Goal: Transaction & Acquisition: Book appointment/travel/reservation

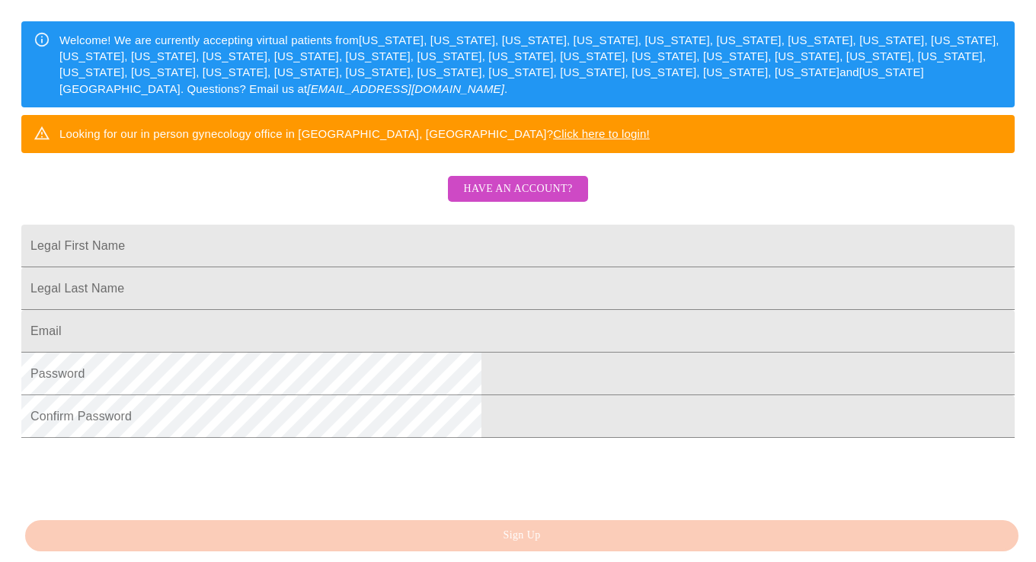
scroll to position [235, 0]
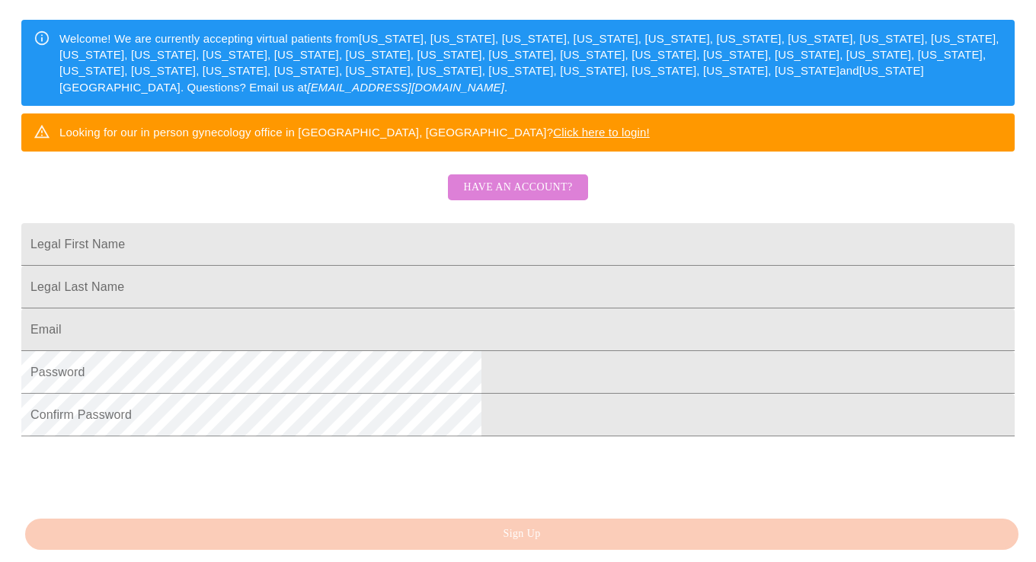
click at [539, 197] on span "Have an account?" at bounding box center [517, 187] width 109 height 19
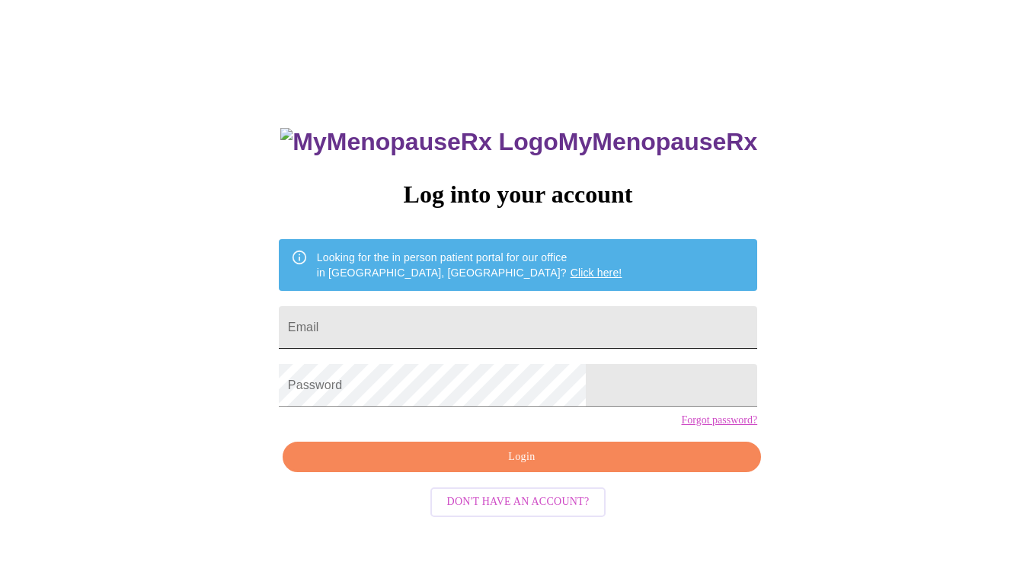
click at [422, 333] on input "Email" at bounding box center [518, 327] width 478 height 43
type input "[EMAIL_ADDRESS][DOMAIN_NAME]"
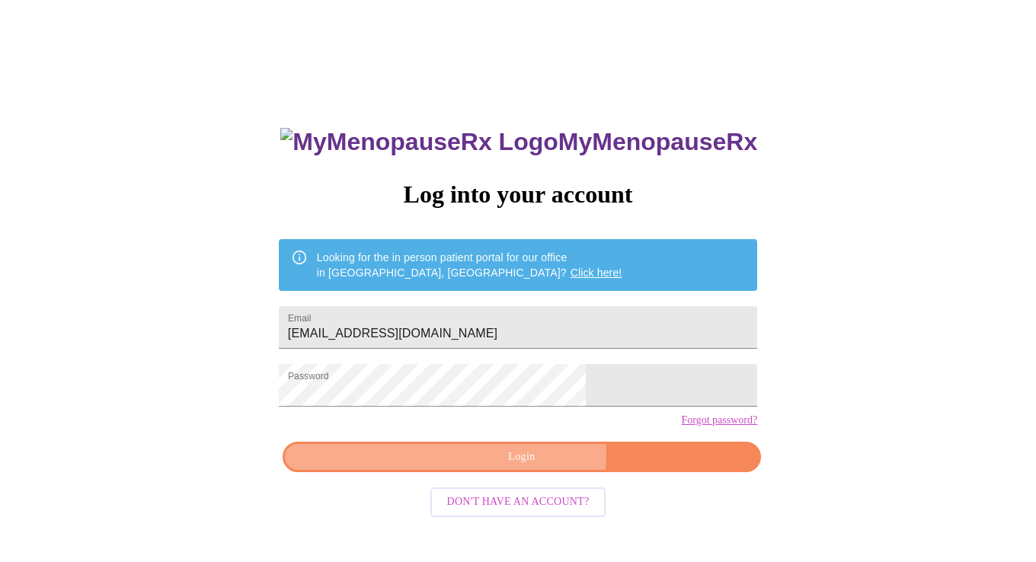
click at [529, 467] on span "Login" at bounding box center [521, 457] width 443 height 19
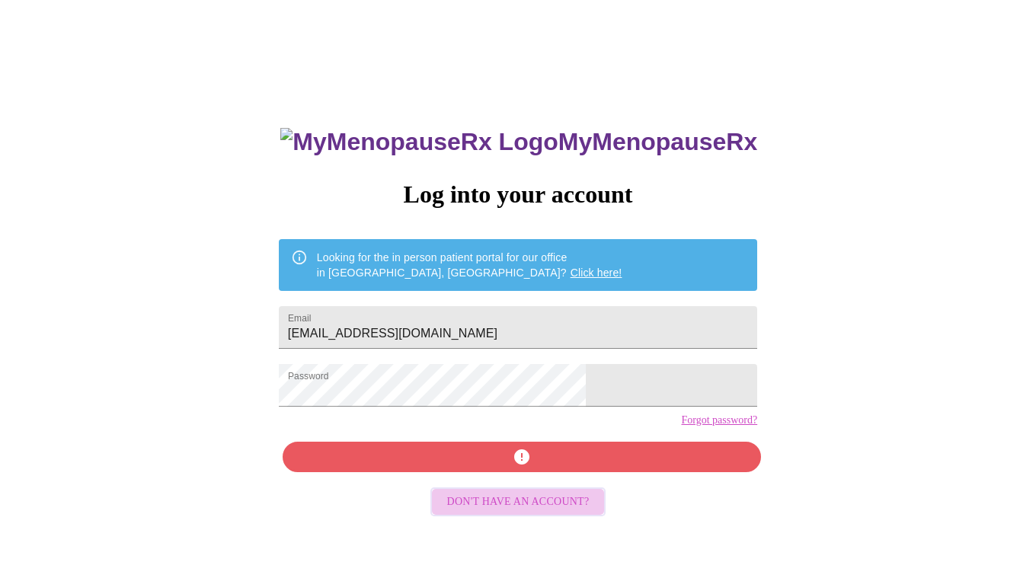
click at [538, 512] on span "Don't have an account?" at bounding box center [518, 502] width 142 height 19
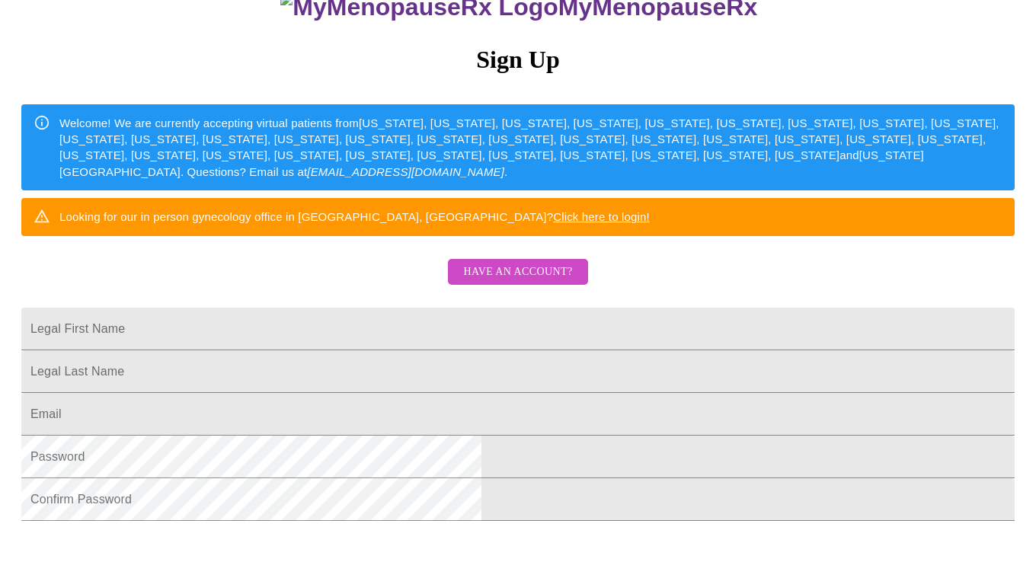
scroll to position [157, 0]
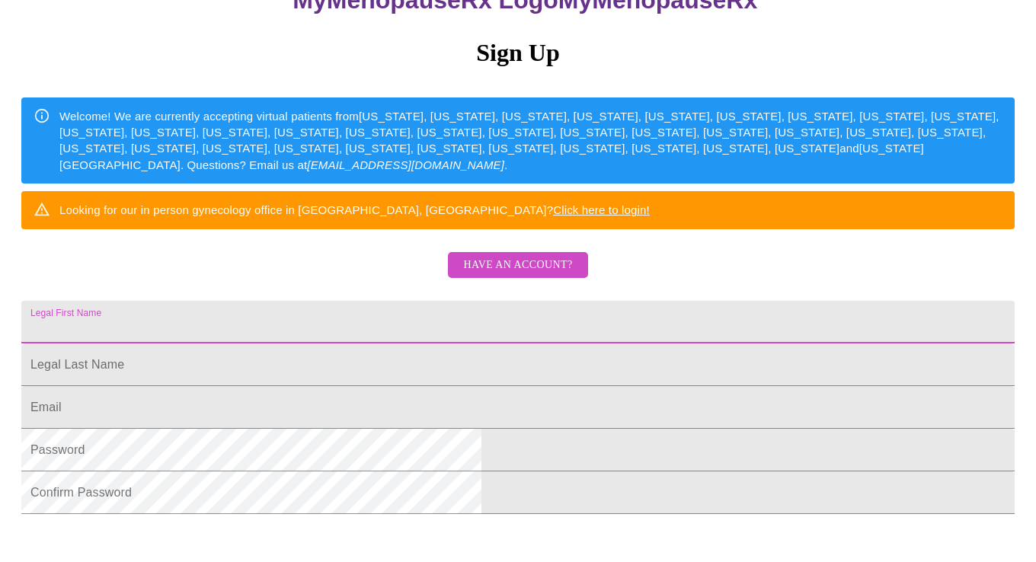
click at [318, 343] on input "Legal First Name" at bounding box center [517, 322] width 993 height 43
type input "[PERSON_NAME]"
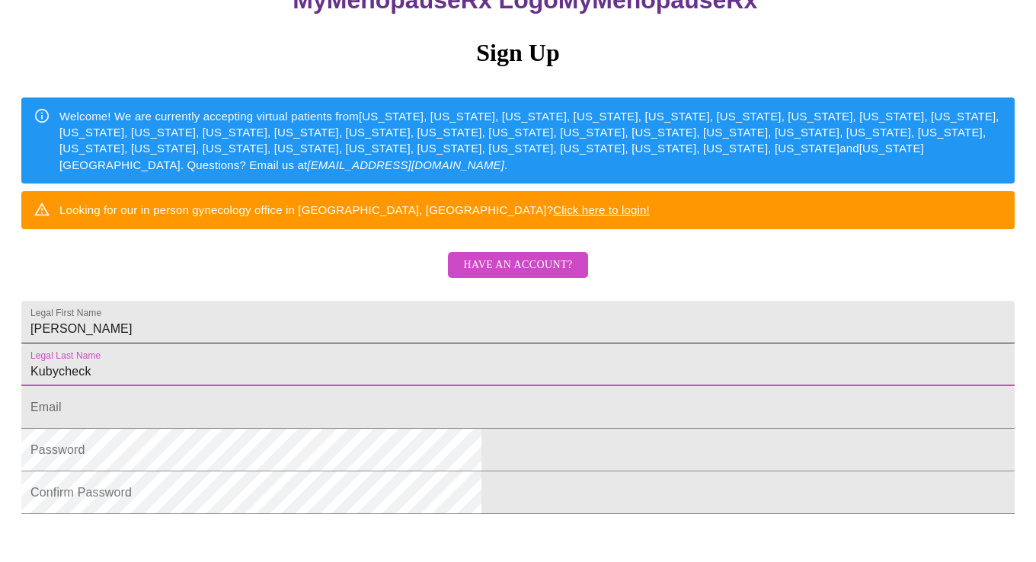
type input "Kubycheck"
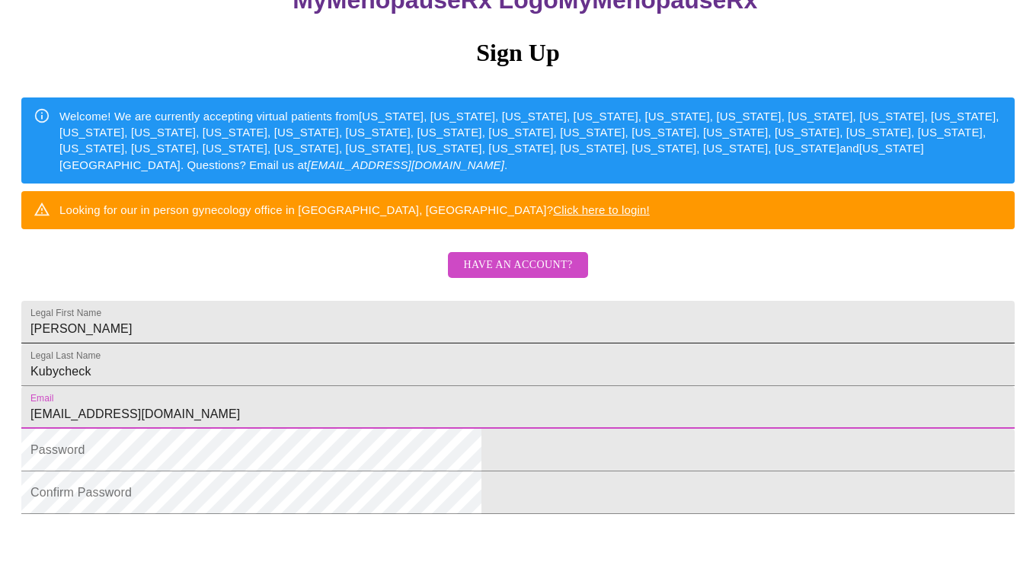
type input "[EMAIL_ADDRESS][DOMAIN_NAME]"
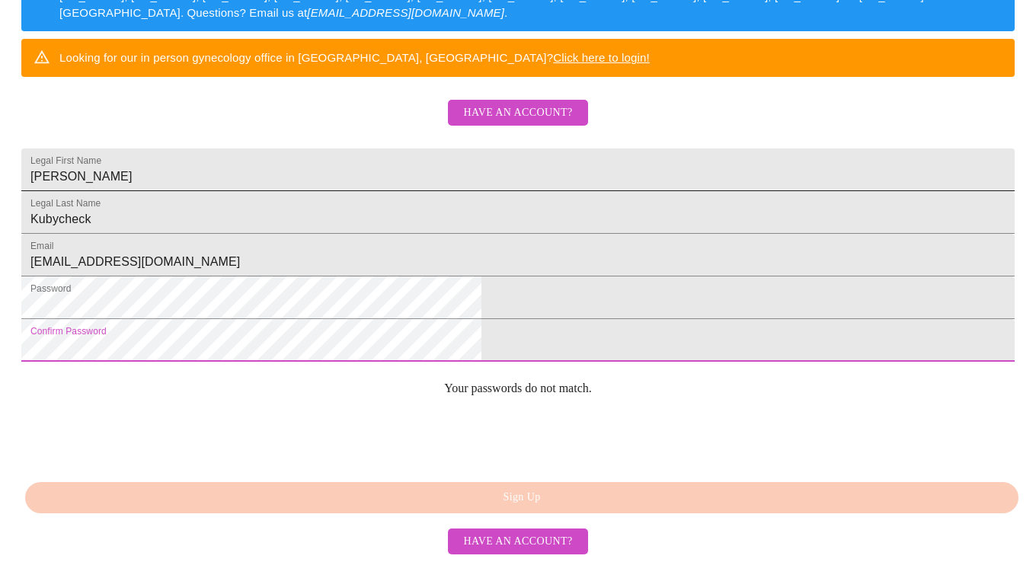
scroll to position [386, 0]
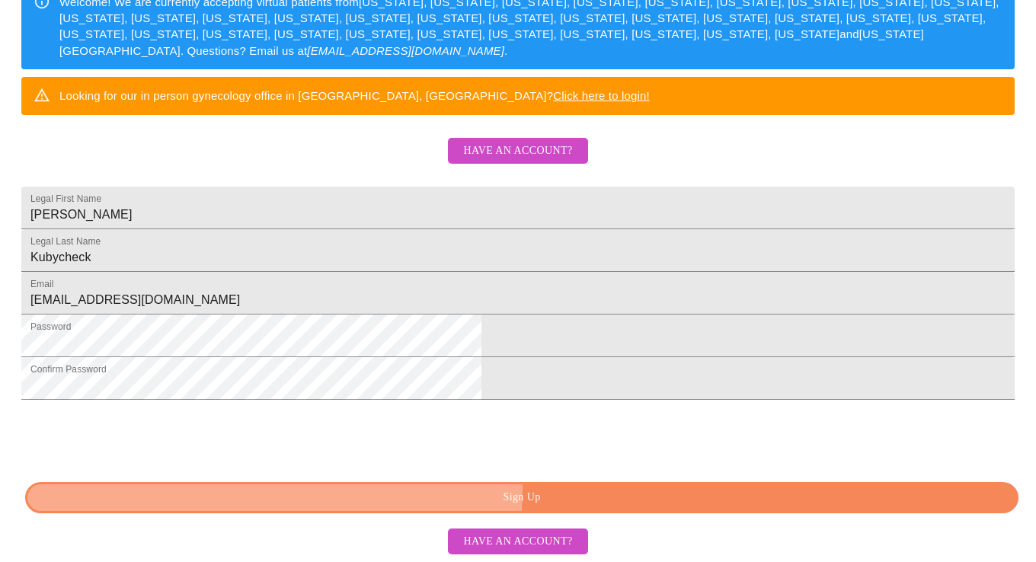
click at [539, 492] on span "Sign Up" at bounding box center [522, 497] width 958 height 19
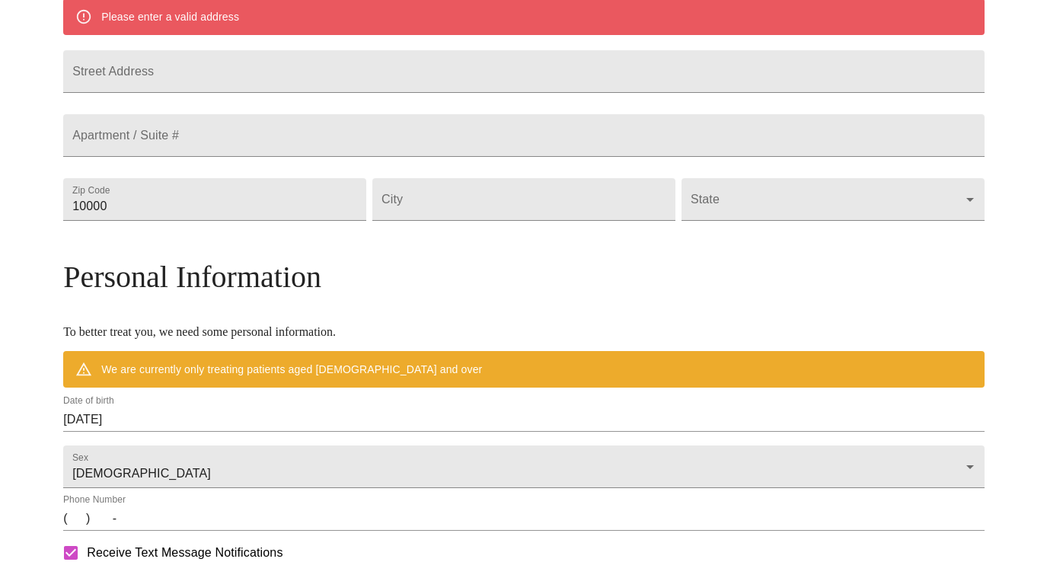
scroll to position [327, 0]
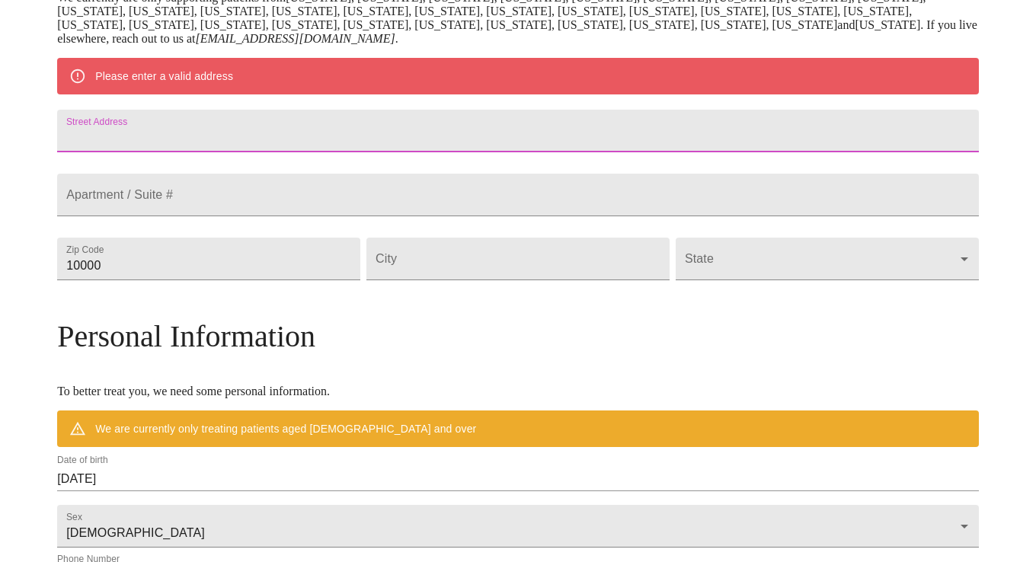
click at [215, 145] on input "Street Address" at bounding box center [518, 131] width 922 height 43
type input "[STREET_ADDRESS]"
type input "60126"
type input "Elmhurst"
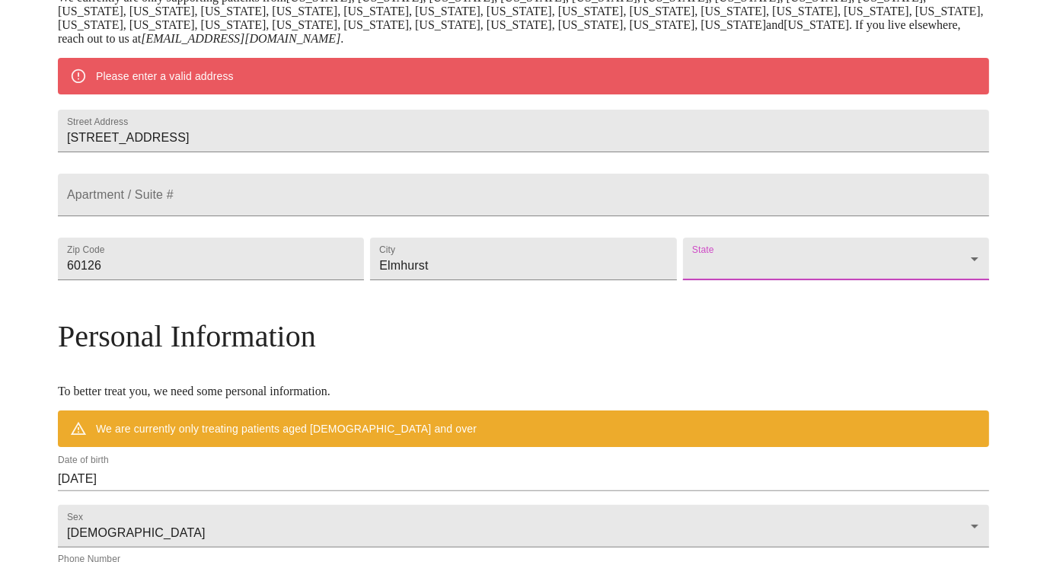
click at [856, 300] on body "MyMenopauseRx Welcome to MyMenopauseRx Since it's your first time here, you'll …" at bounding box center [523, 279] width 1035 height 1201
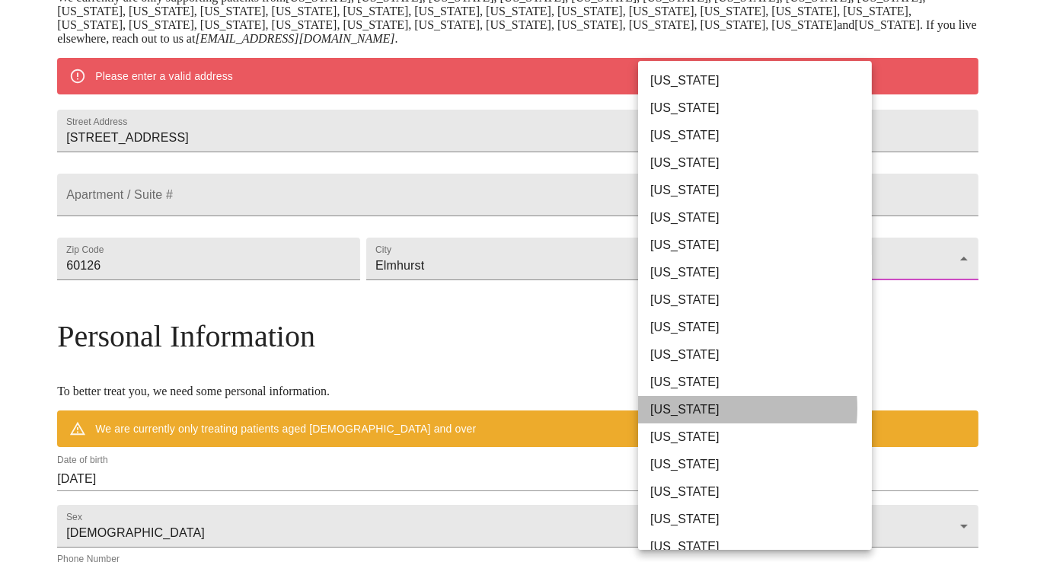
click at [698, 408] on li "[US_STATE]" at bounding box center [760, 409] width 245 height 27
type input "[US_STATE]"
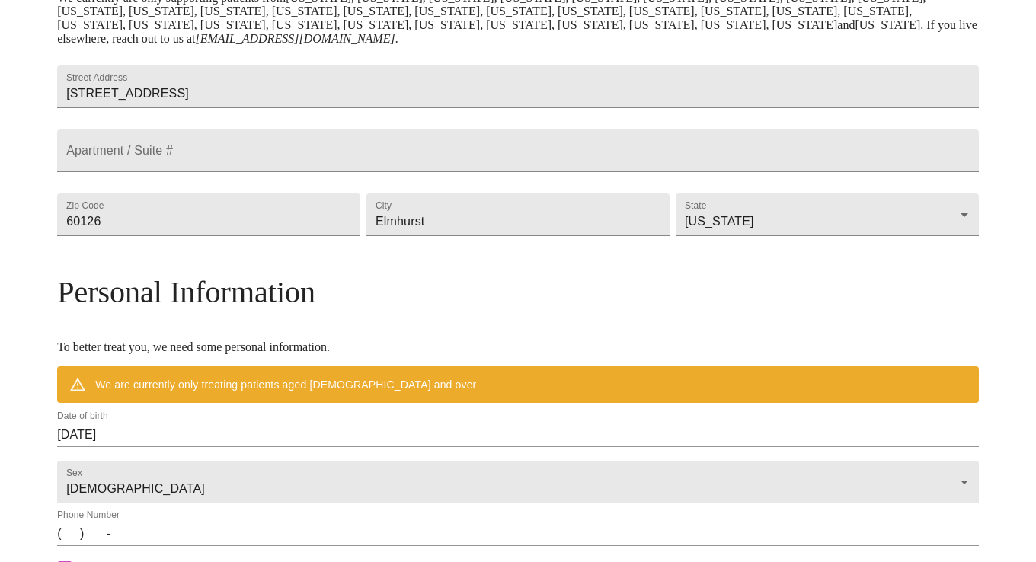
click at [906, 333] on div "MyMenopauseRx Welcome to MyMenopauseRx Since it's your first time here, you'll …" at bounding box center [518, 257] width 922 height 1157
click at [263, 447] on input "[DATE]" at bounding box center [518, 435] width 922 height 24
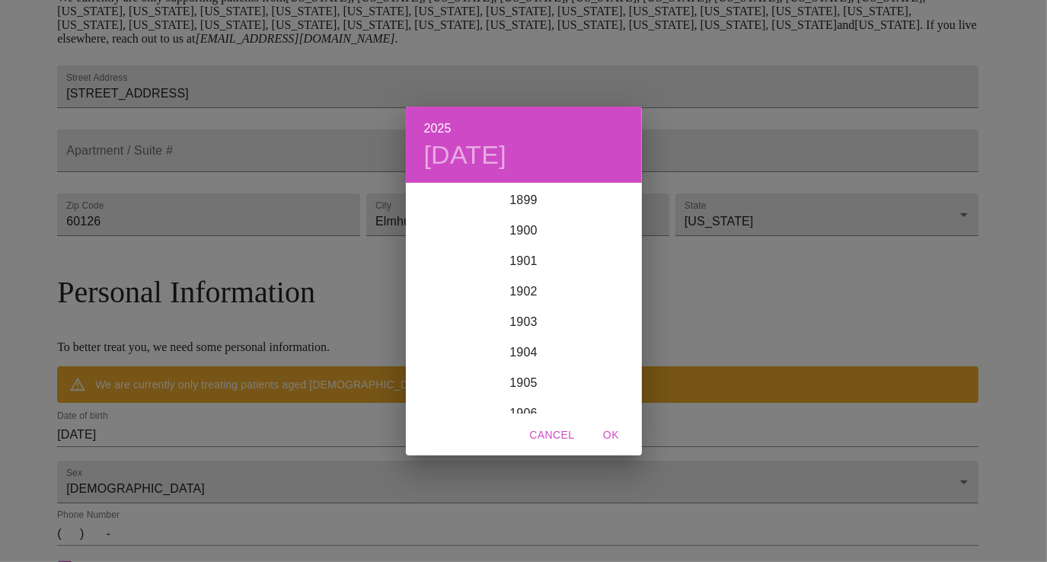
scroll to position [3747, 0]
click at [606, 436] on span "OK" at bounding box center [611, 435] width 37 height 19
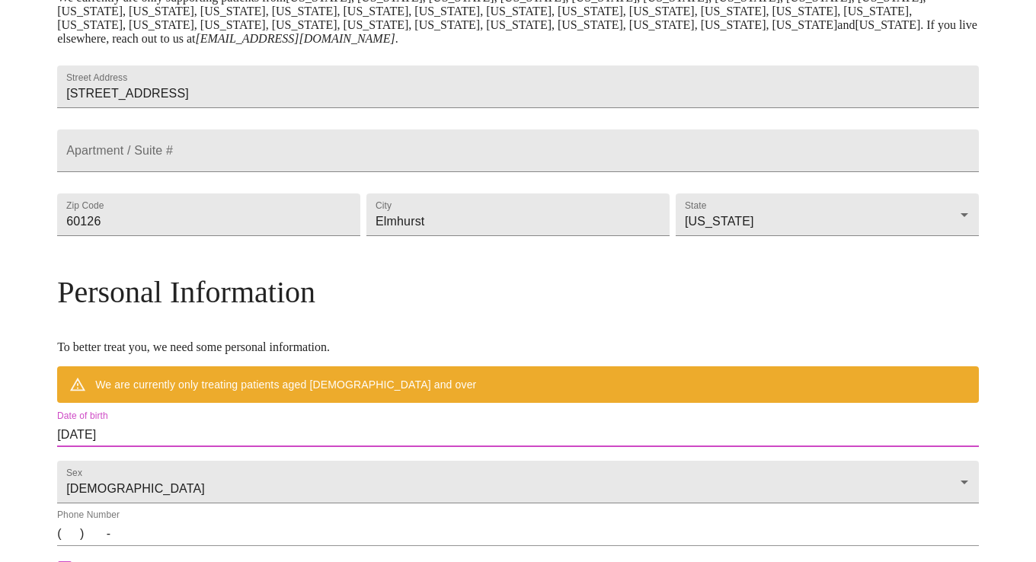
click at [222, 447] on input "[DATE]" at bounding box center [518, 435] width 922 height 24
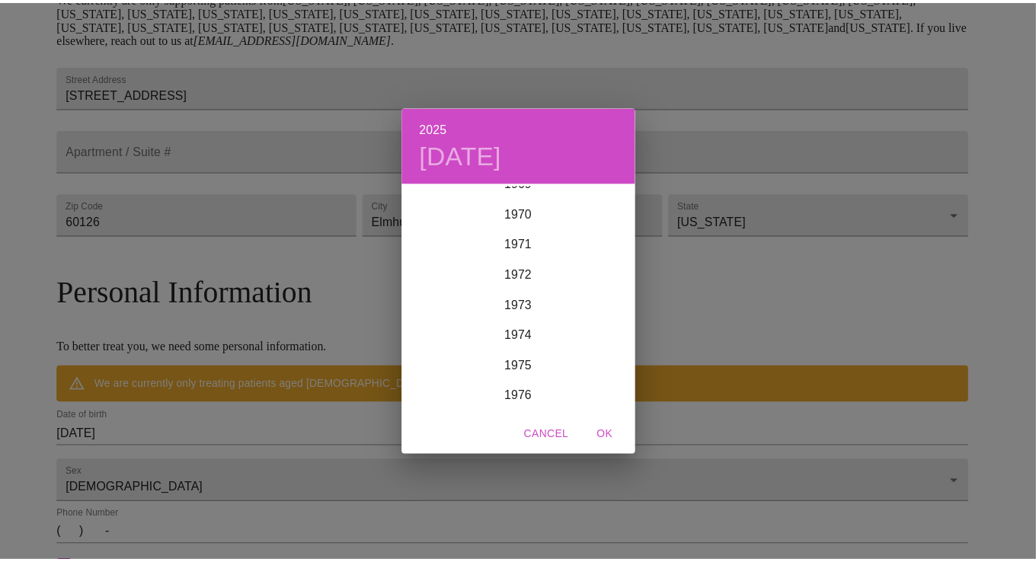
scroll to position [2180, 0]
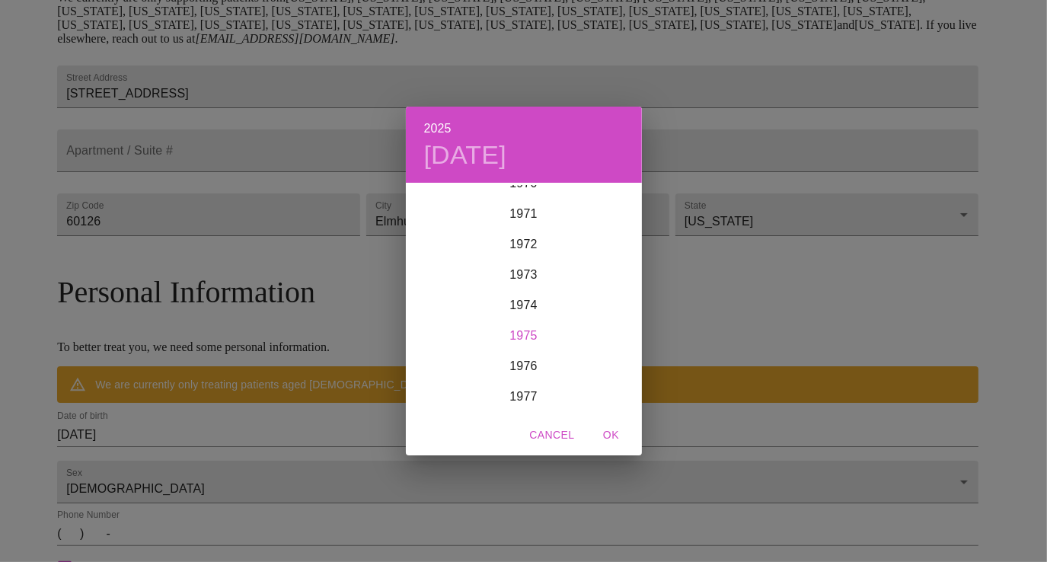
click at [520, 340] on div "1975" at bounding box center [524, 336] width 236 height 30
click at [599, 385] on div "Dec" at bounding box center [602, 384] width 78 height 57
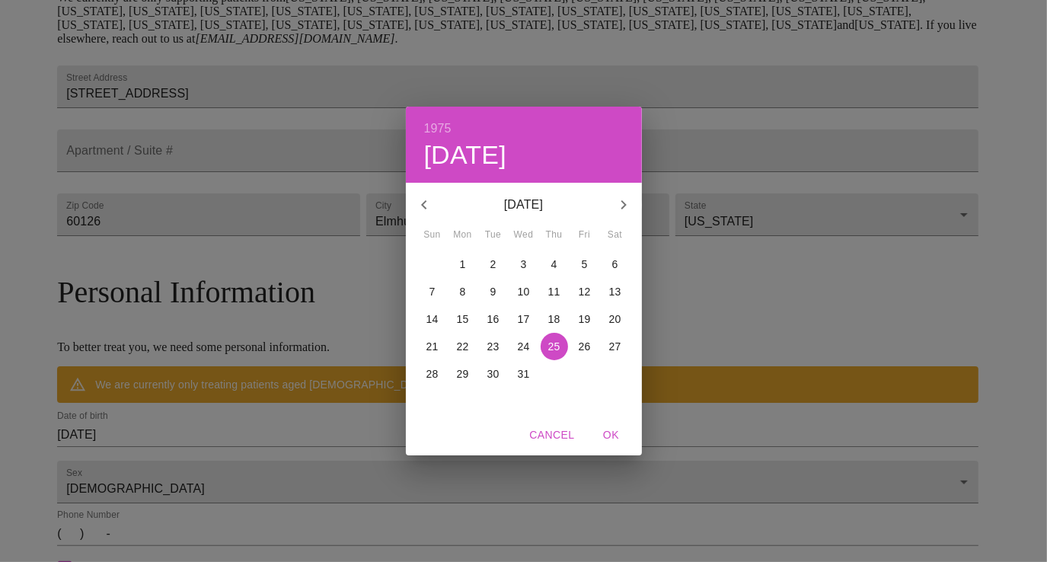
click at [488, 345] on p "23" at bounding box center [493, 346] width 12 height 15
click at [614, 436] on span "OK" at bounding box center [611, 435] width 37 height 19
type input "[DATE]"
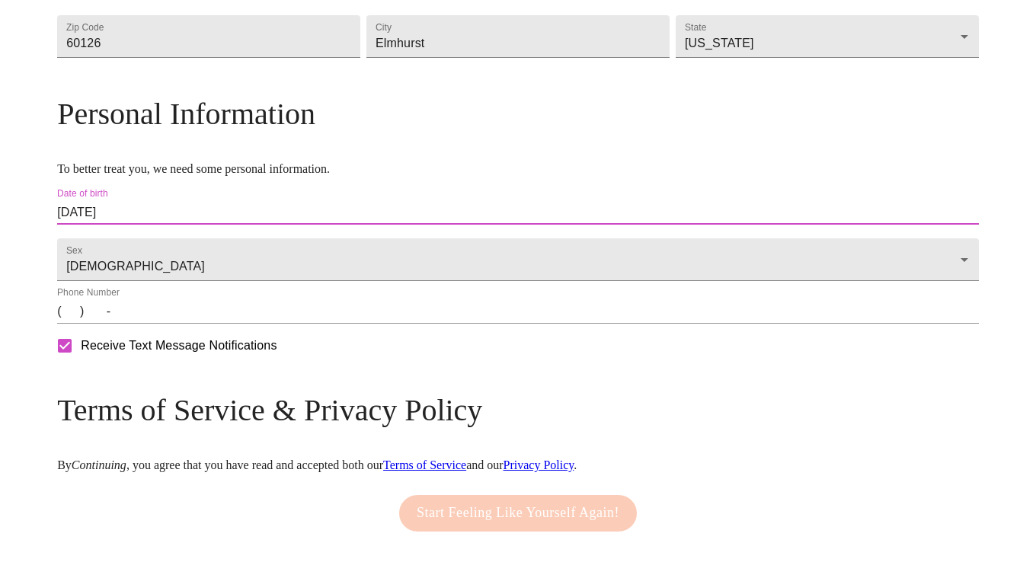
scroll to position [519, 0]
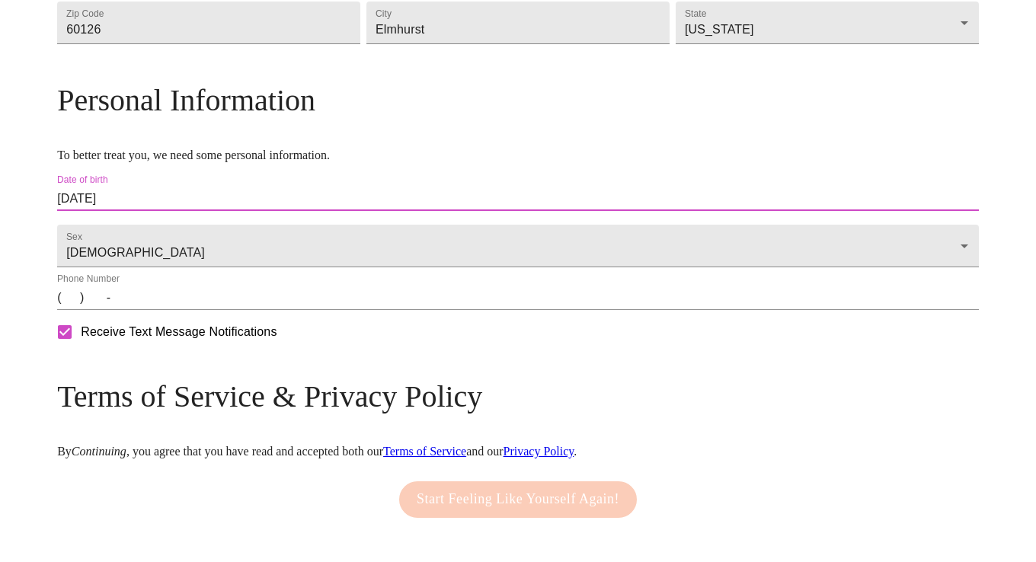
click at [223, 310] on input "(   )    -" at bounding box center [518, 298] width 922 height 24
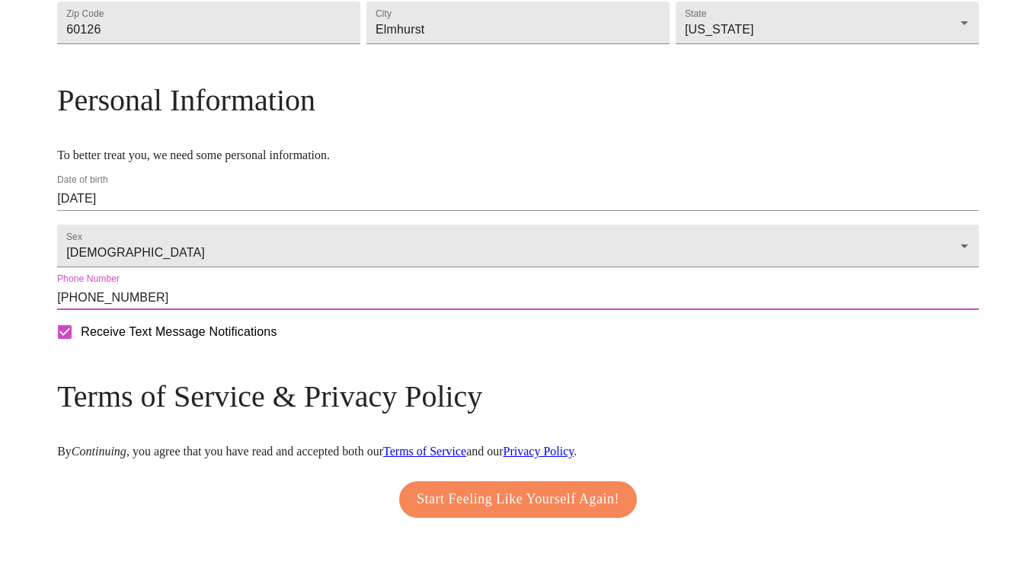
click at [286, 310] on input "[PHONE_NUMBER]" at bounding box center [518, 298] width 922 height 24
drag, startPoint x: 262, startPoint y: 349, endPoint x: 203, endPoint y: 347, distance: 58.7
click at [203, 310] on input "[PHONE_NUMBER]" at bounding box center [518, 298] width 922 height 24
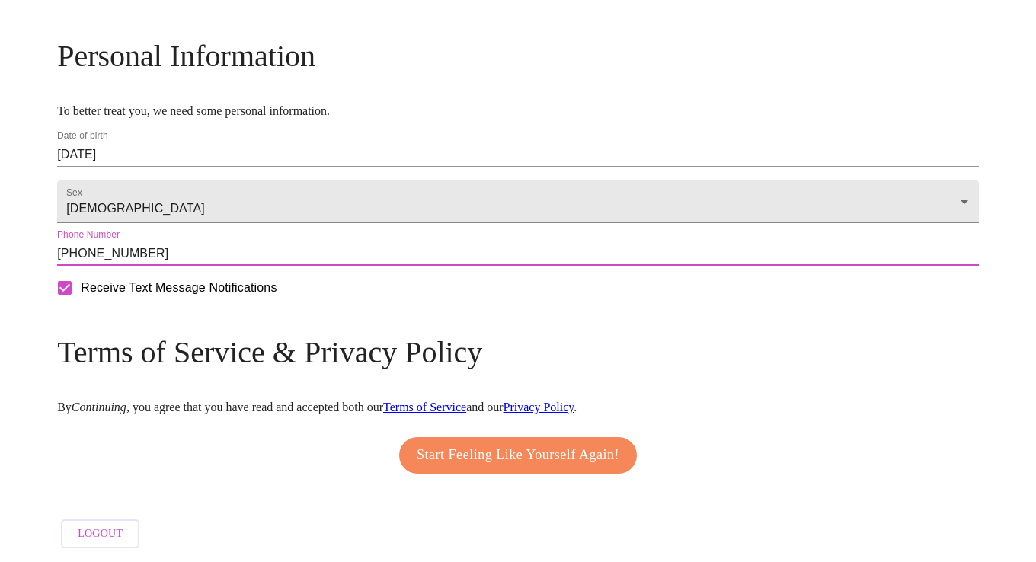
type input "[PHONE_NUMBER]"
click at [472, 443] on span "Start Feeling Like Yourself Again!" at bounding box center [518, 455] width 203 height 24
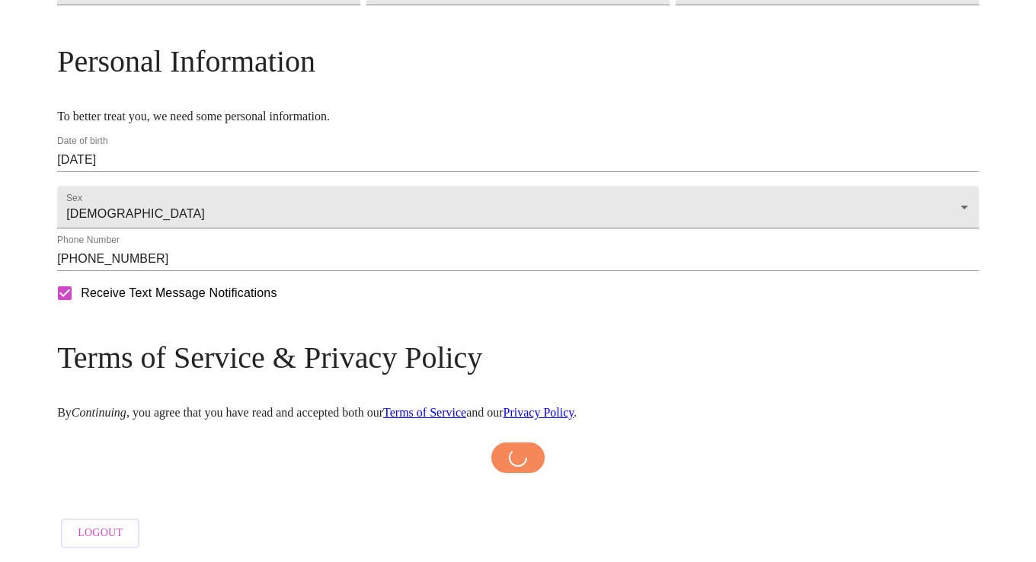
scroll to position [602, 0]
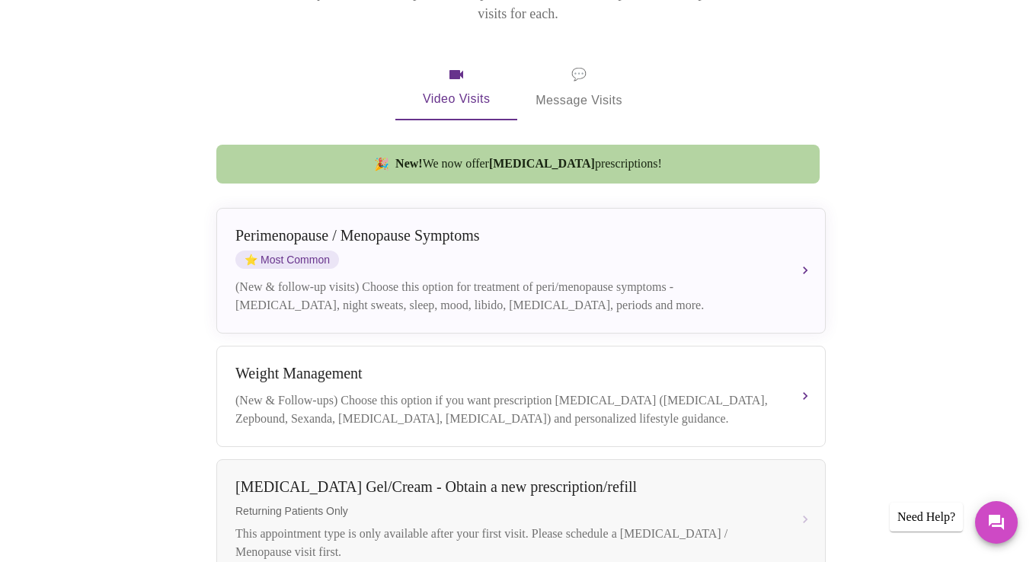
scroll to position [280, 0]
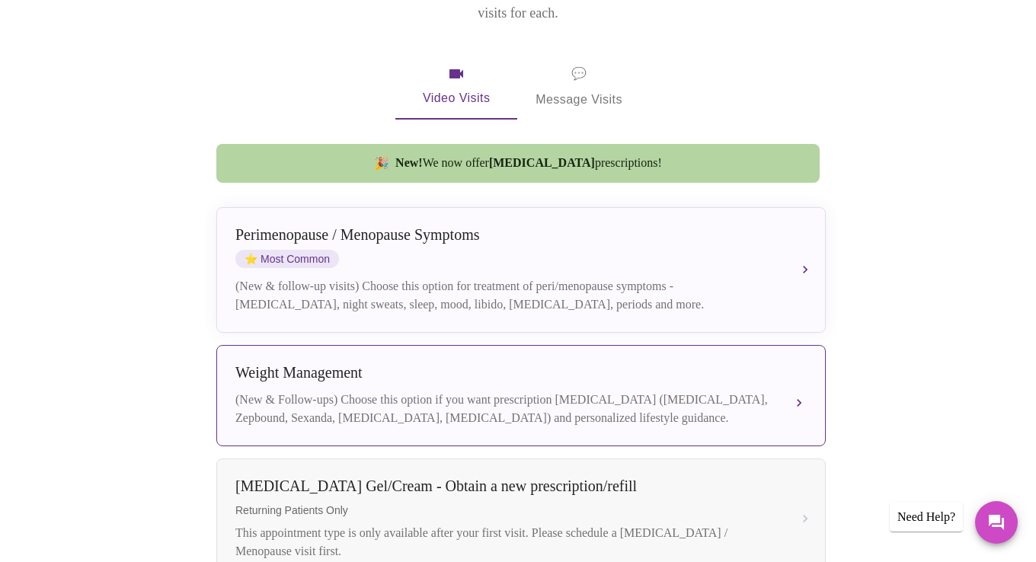
click at [786, 364] on div "[MEDICAL_DATA] (New & Follow-ups) Choose this option if you want prescription […" at bounding box center [520, 395] width 571 height 63
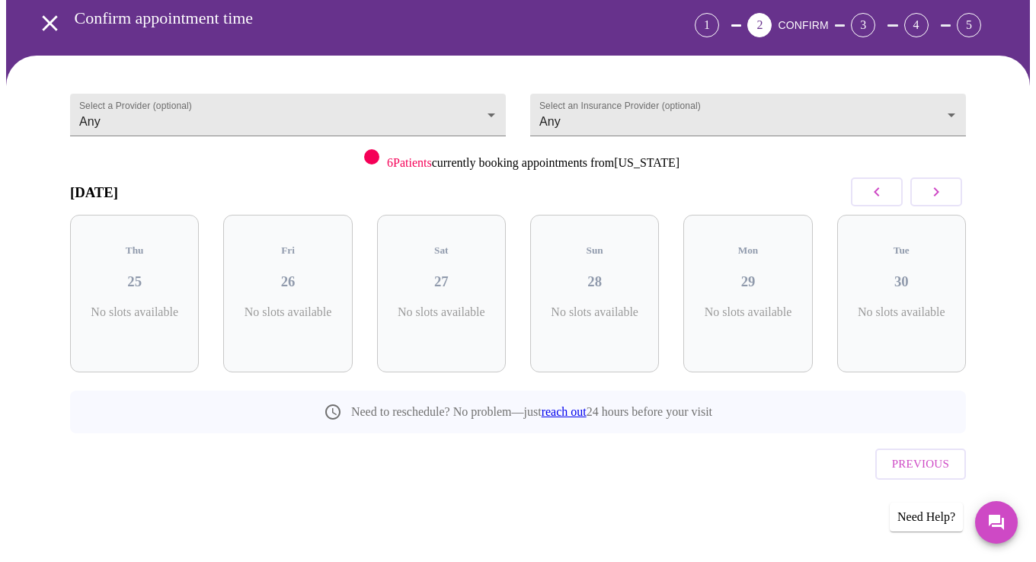
scroll to position [37, 0]
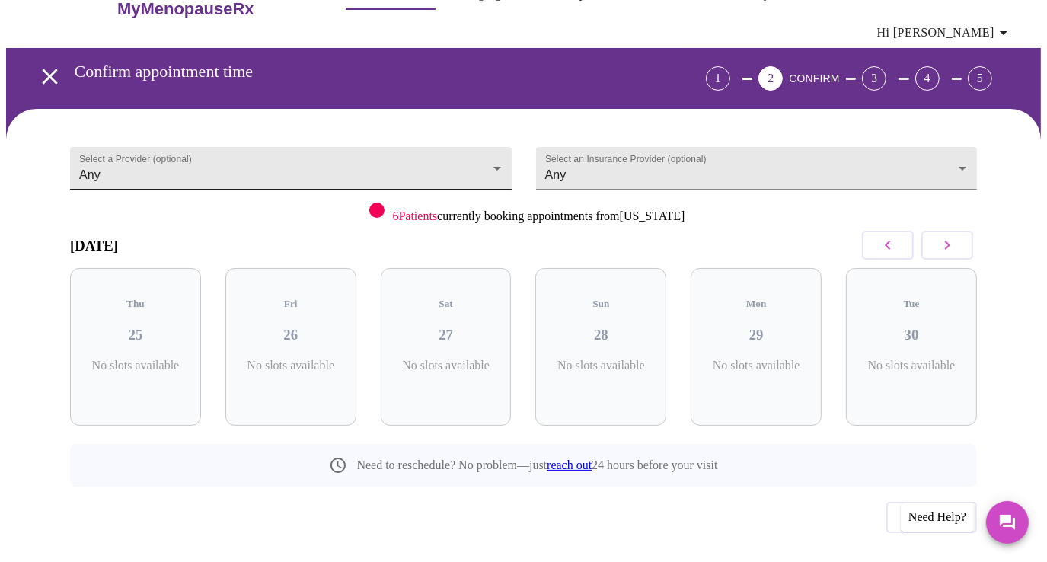
click at [494, 139] on body "MyMenopauseRx Appointments Messaging Labs Uploads Medications Community Refer a…" at bounding box center [523, 290] width 1035 height 640
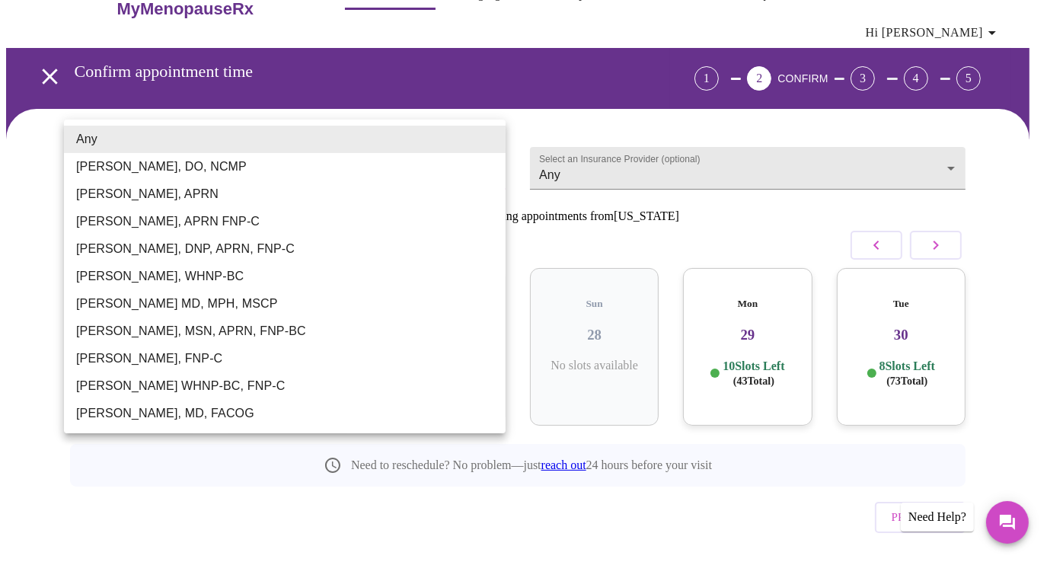
click at [253, 332] on li "[PERSON_NAME], MSN, APRN, FNP-BC" at bounding box center [285, 331] width 442 height 27
type input "[PERSON_NAME], MSN, APRN, FNP-BC"
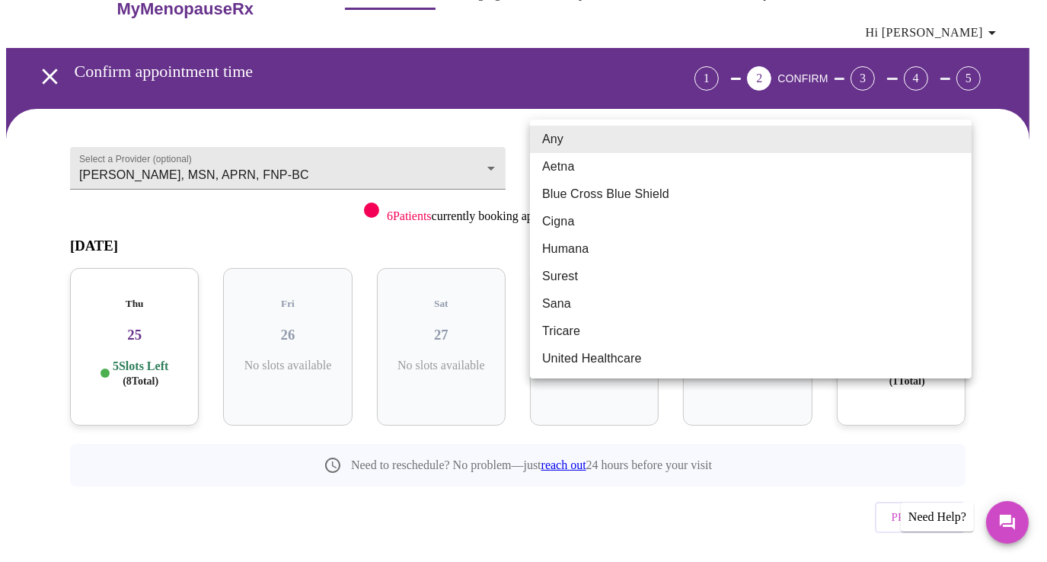
click at [751, 145] on body "MyMenopauseRx Appointments Messaging Labs Uploads Medications Community Refer a…" at bounding box center [523, 290] width 1035 height 640
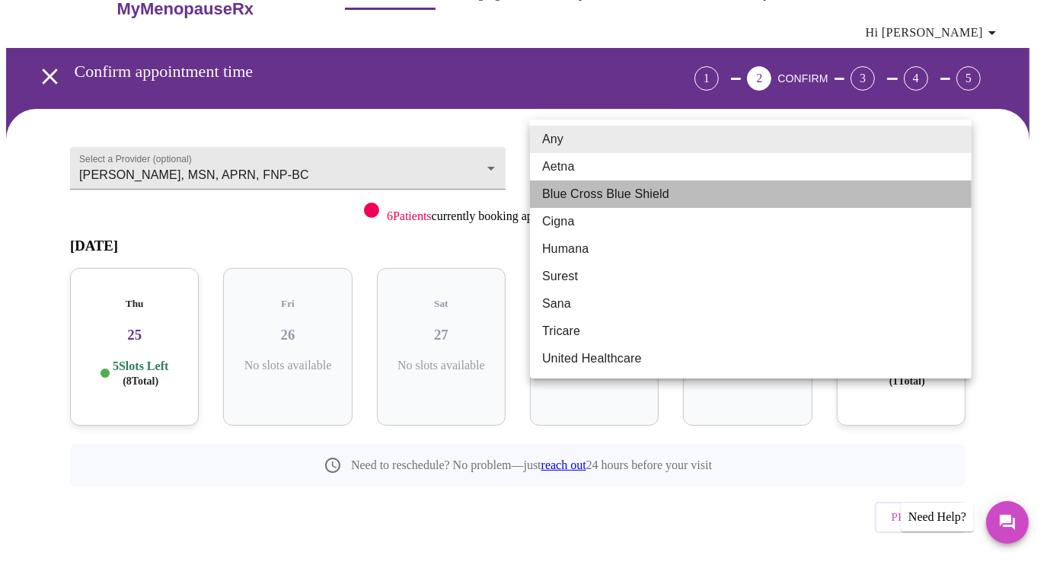
click at [679, 196] on li "Blue Cross Blue Shield" at bounding box center [751, 193] width 442 height 27
type input "Blue Cross Blue Shield"
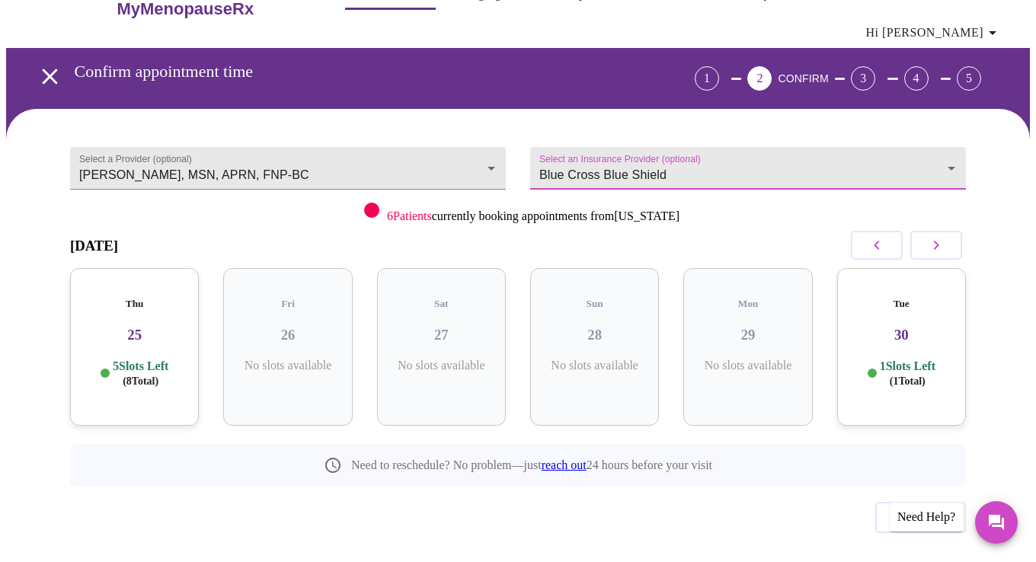
click at [945, 236] on icon "button" at bounding box center [936, 245] width 18 height 18
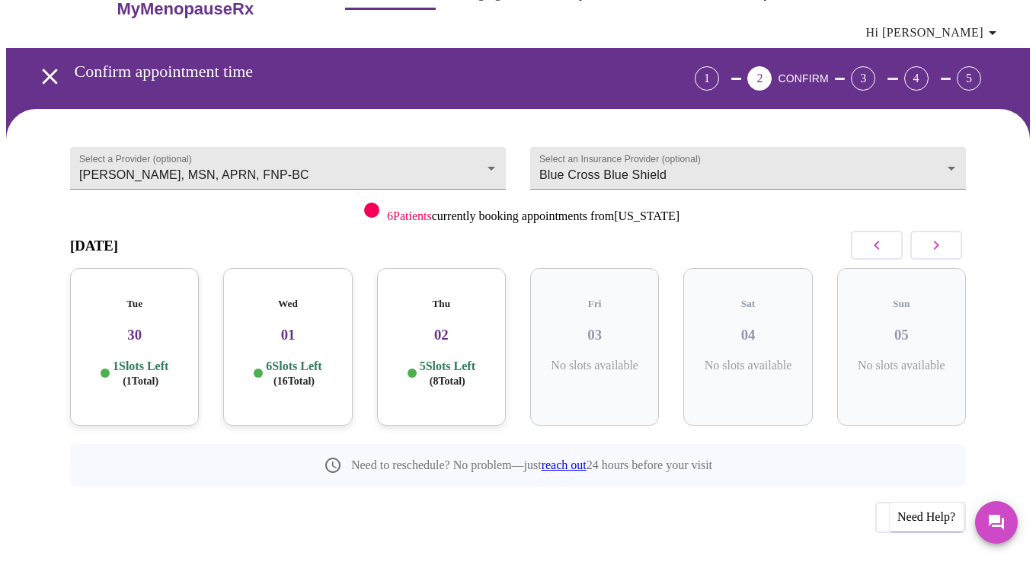
click at [945, 236] on icon "button" at bounding box center [936, 245] width 18 height 18
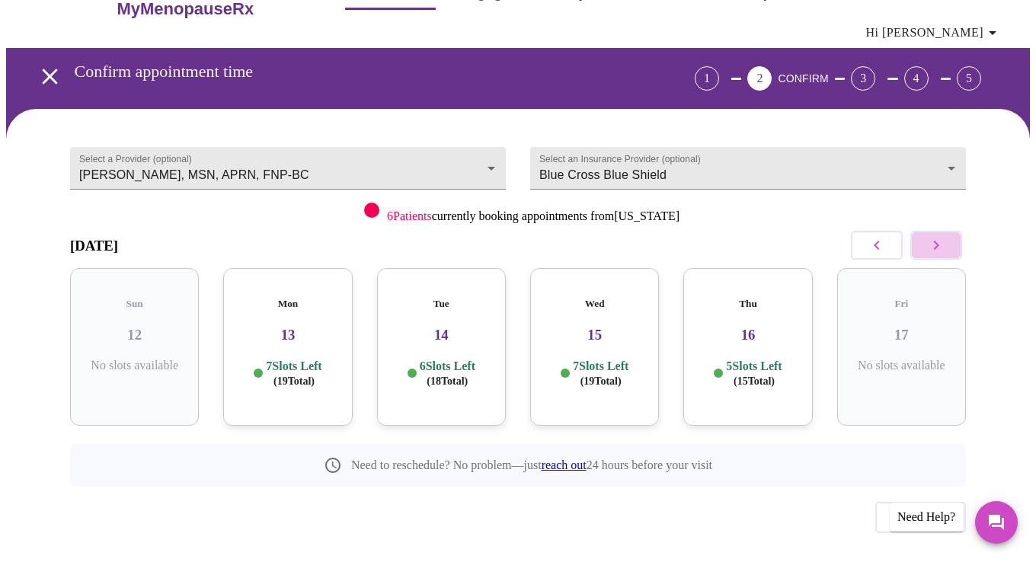
click at [945, 236] on icon "button" at bounding box center [936, 245] width 18 height 18
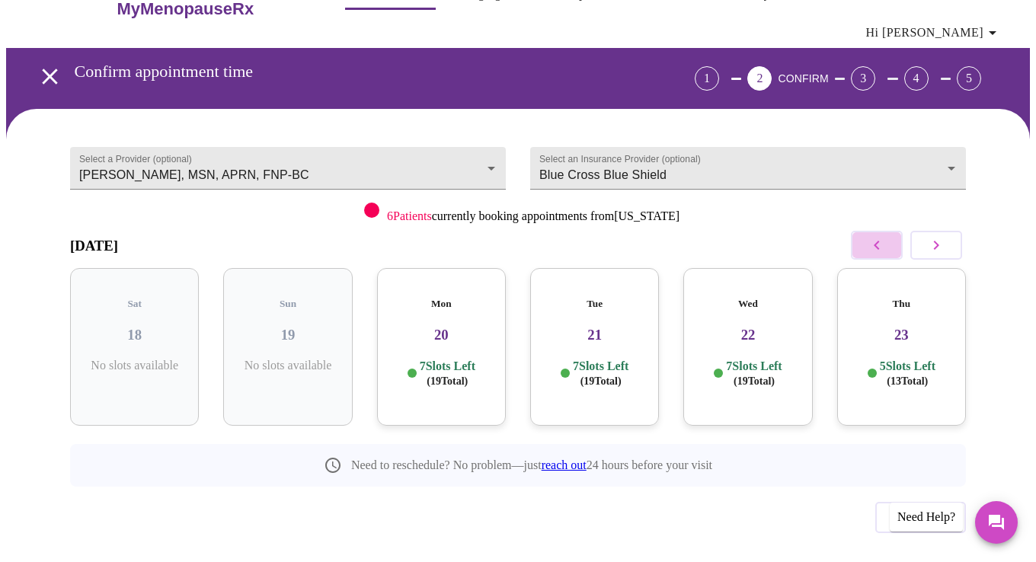
click at [884, 236] on icon "button" at bounding box center [876, 245] width 18 height 18
click at [414, 327] on h3 "14" at bounding box center [441, 335] width 104 height 17
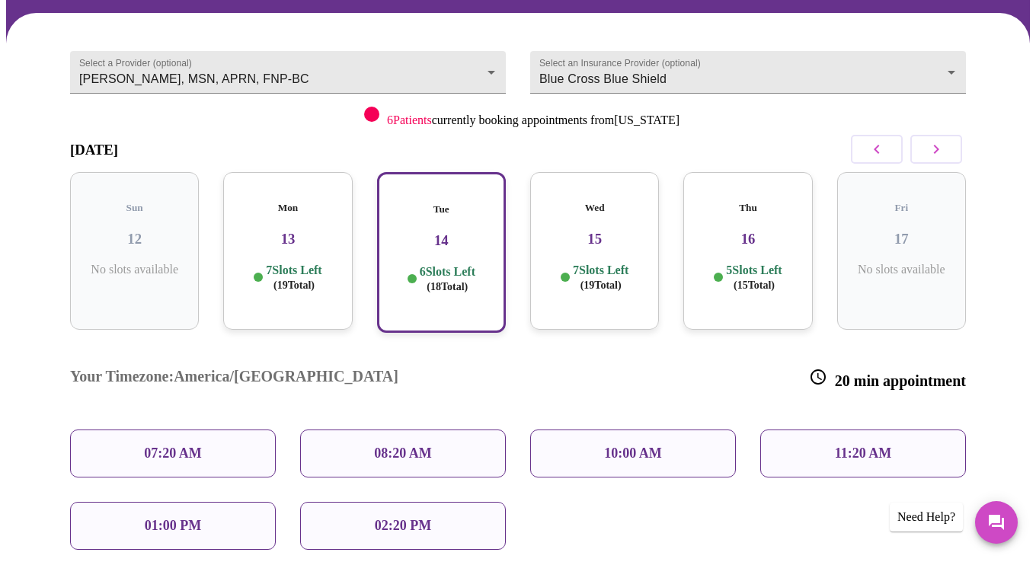
scroll to position [131, 0]
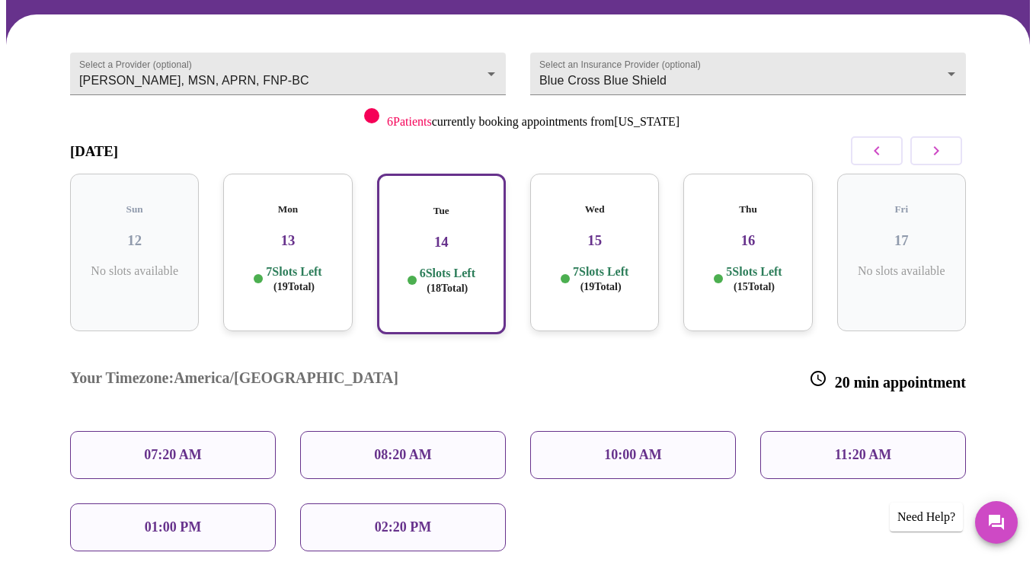
click at [187, 447] on p "07:20 AM" at bounding box center [173, 455] width 58 height 16
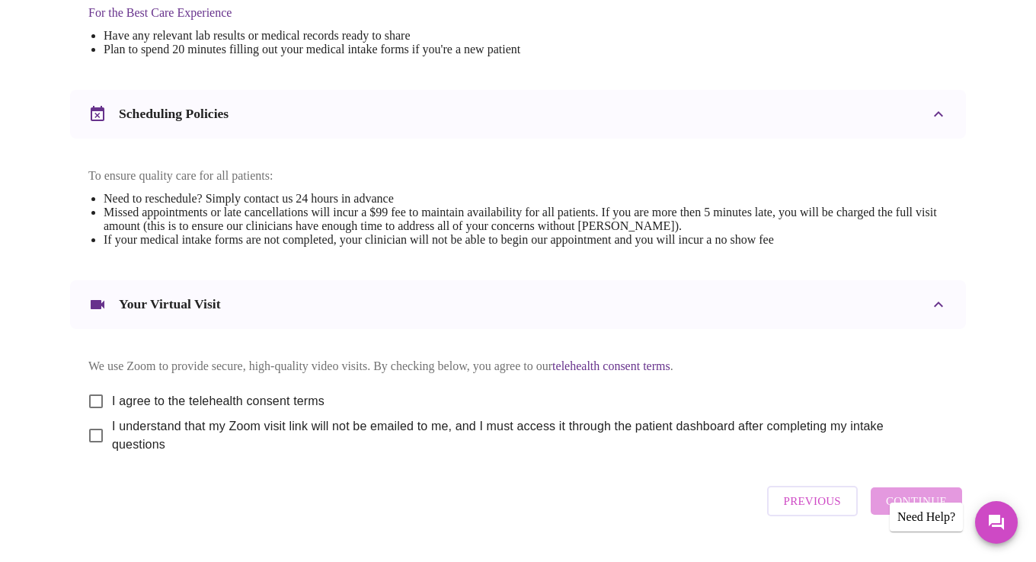
scroll to position [519, 0]
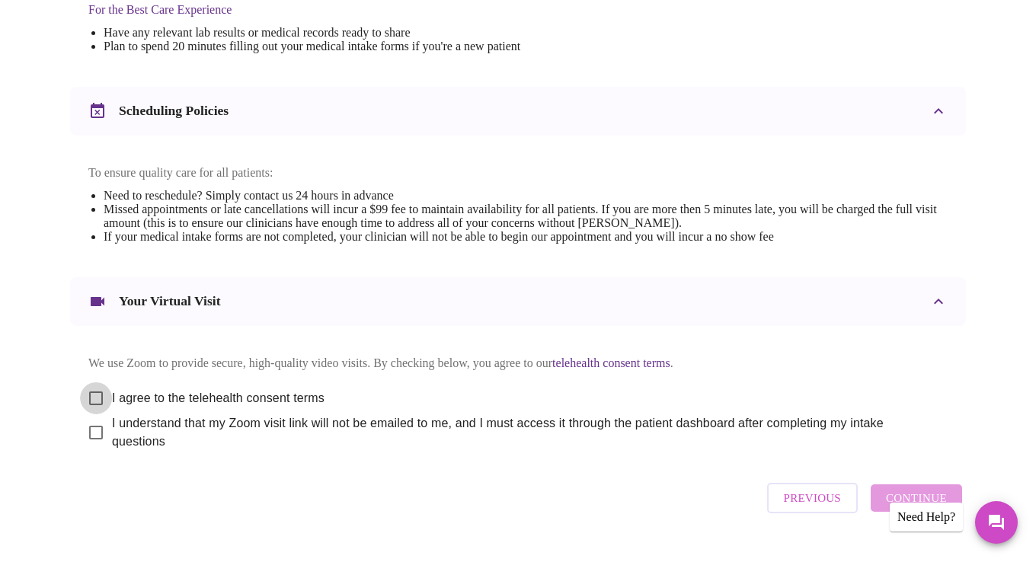
click at [90, 385] on input "I agree to the telehealth consent terms" at bounding box center [96, 398] width 32 height 32
checkbox input "true"
click at [93, 428] on input "I understand that my Zoom visit link will not be emailed to me, and I must acce…" at bounding box center [96, 433] width 32 height 32
checkbox input "true"
click at [940, 488] on span "Continue" at bounding box center [916, 498] width 61 height 20
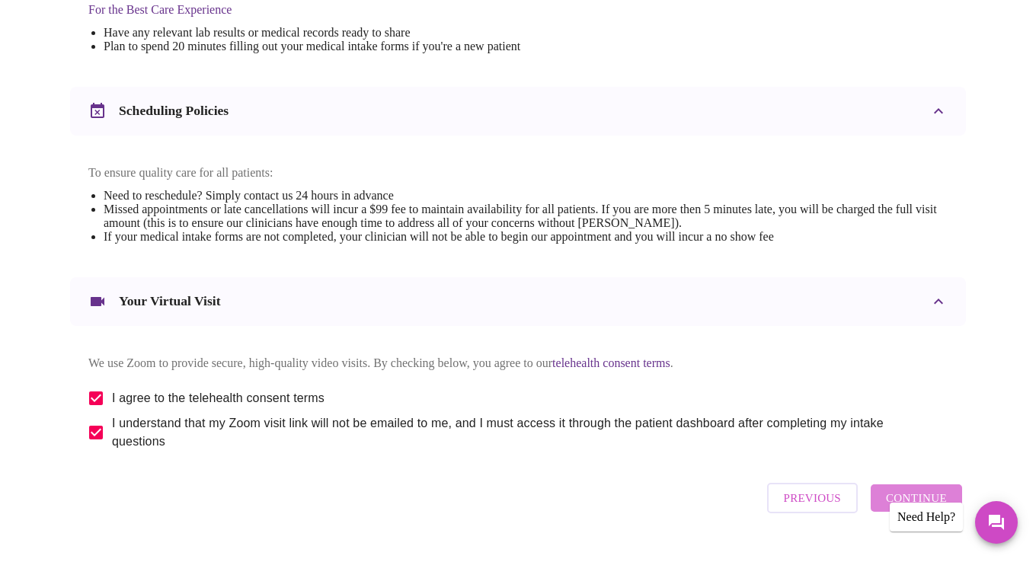
scroll to position [86, 0]
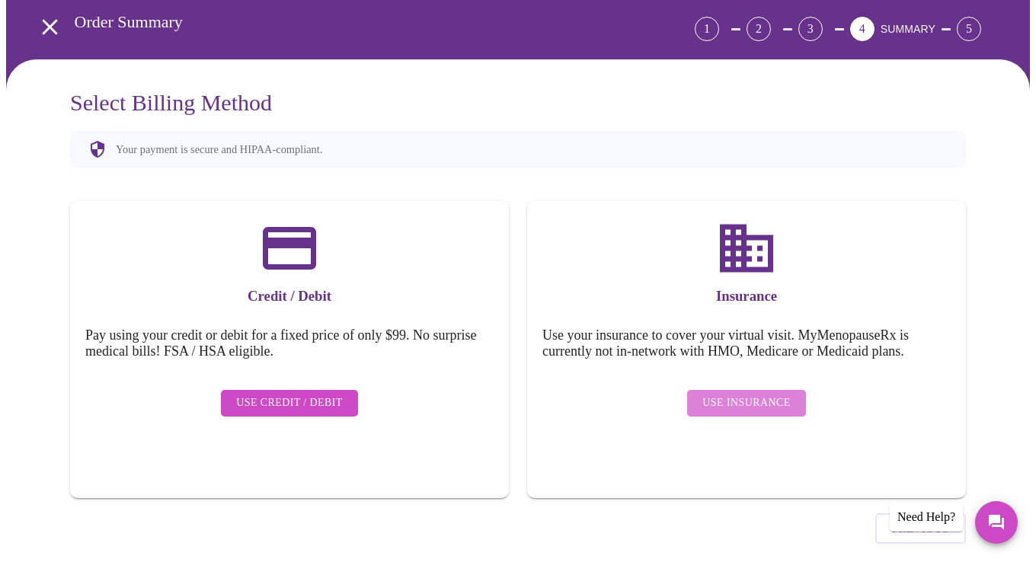
click at [764, 394] on span "Use Insurance" at bounding box center [746, 403] width 88 height 19
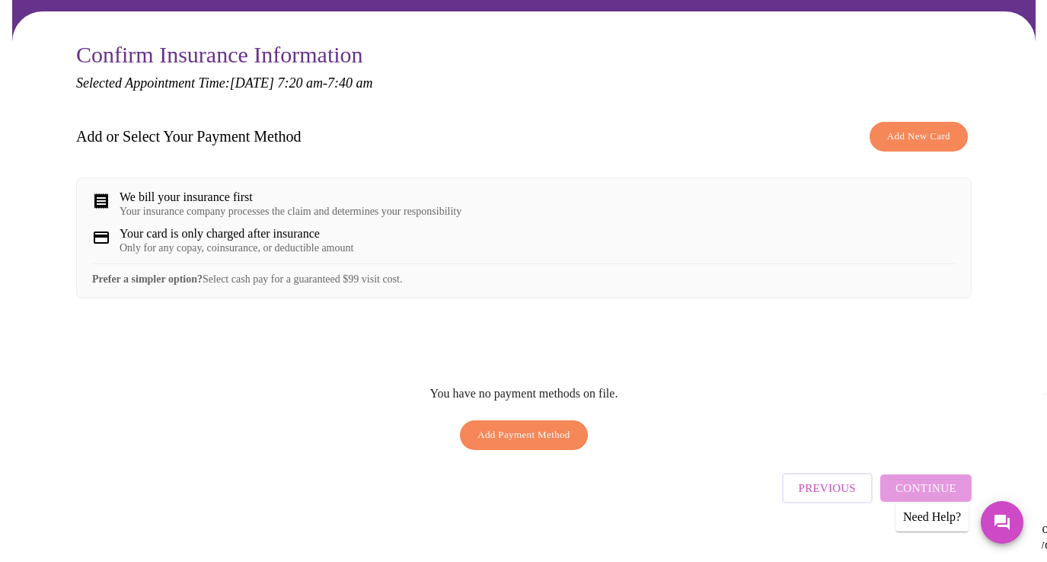
scroll to position [123, 0]
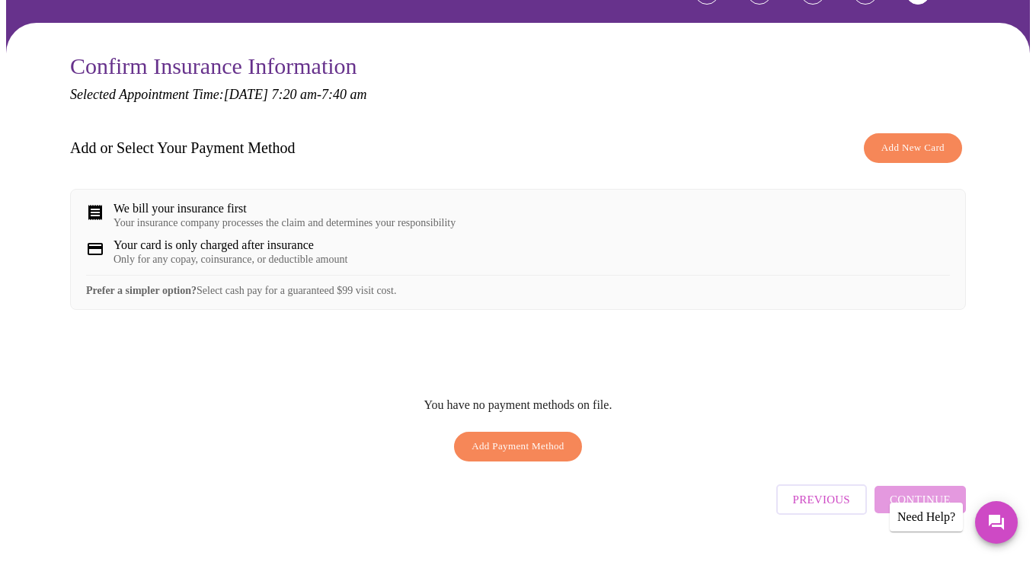
click at [920, 139] on span "Add New Card" at bounding box center [912, 148] width 63 height 18
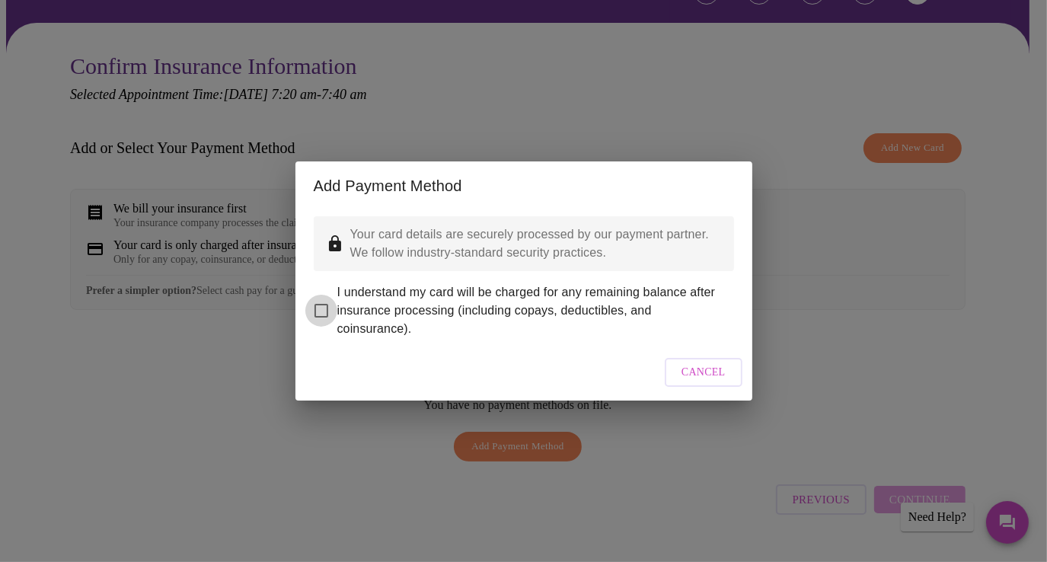
click at [318, 301] on input "I understand my card will be charged for any remaining balance after insurance …" at bounding box center [321, 311] width 32 height 32
checkbox input "true"
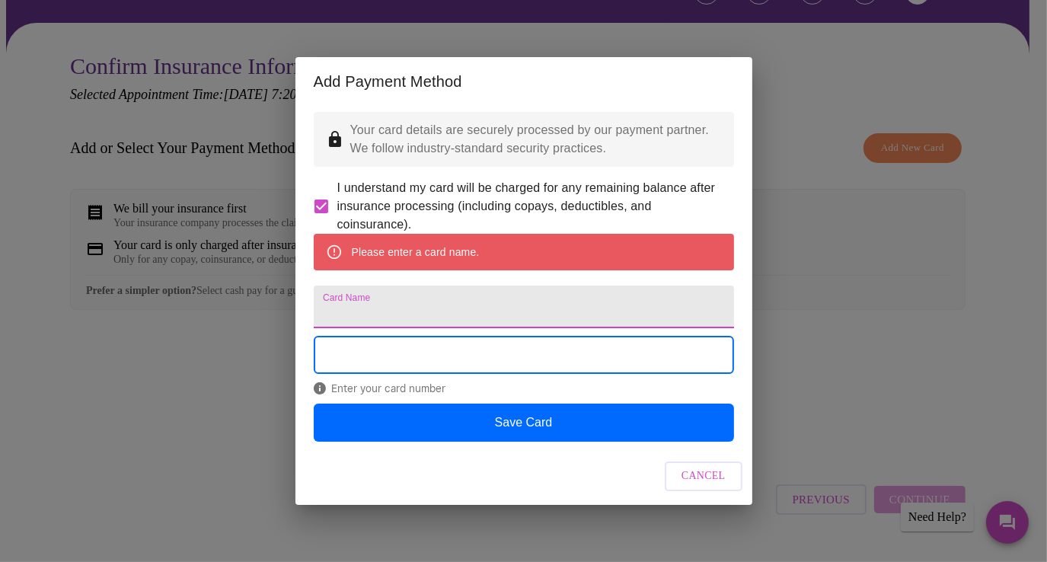
click at [385, 309] on input "Card Name" at bounding box center [524, 307] width 420 height 43
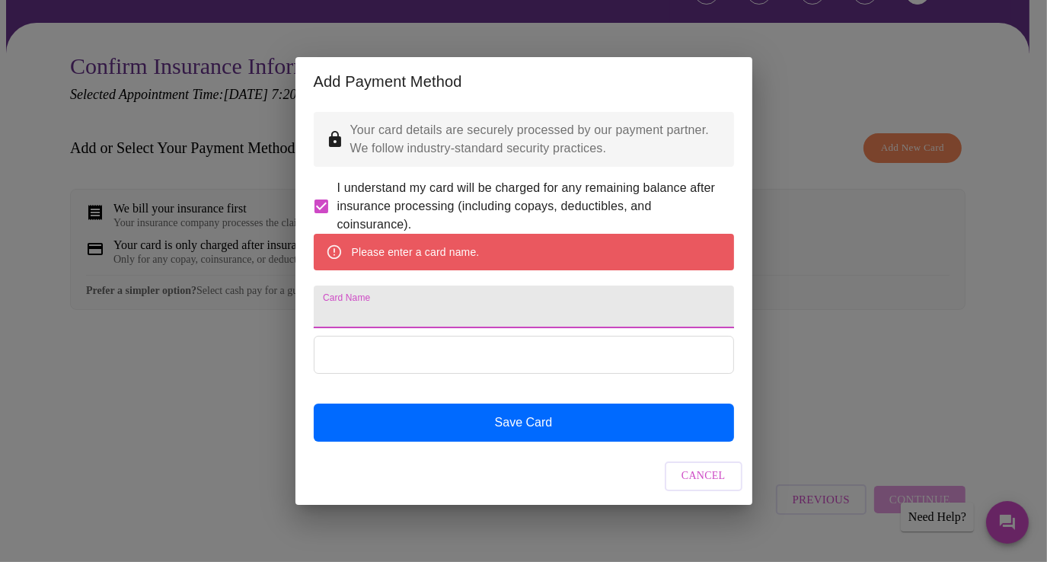
click at [385, 309] on input "Card Name" at bounding box center [524, 307] width 420 height 43
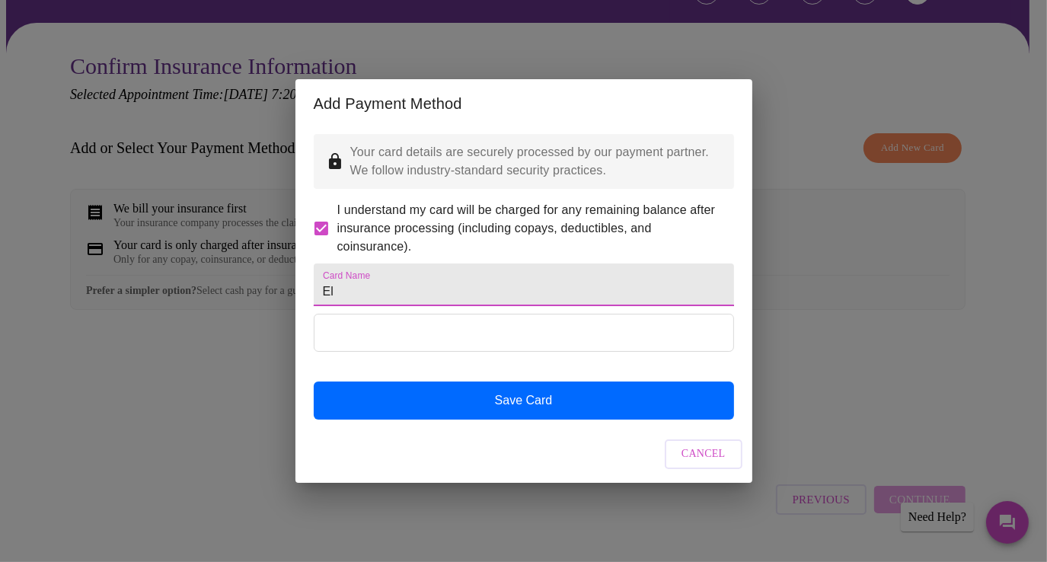
type input "E"
type input "AmEx"
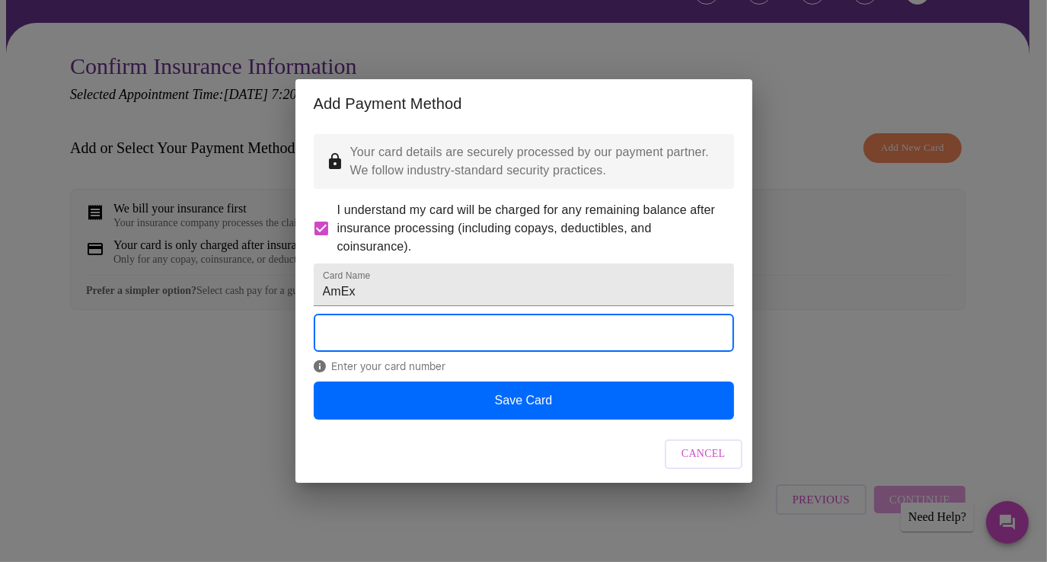
click at [246, 373] on div "Add Payment Method Your card details are securely processed by our payment part…" at bounding box center [523, 281] width 1047 height 562
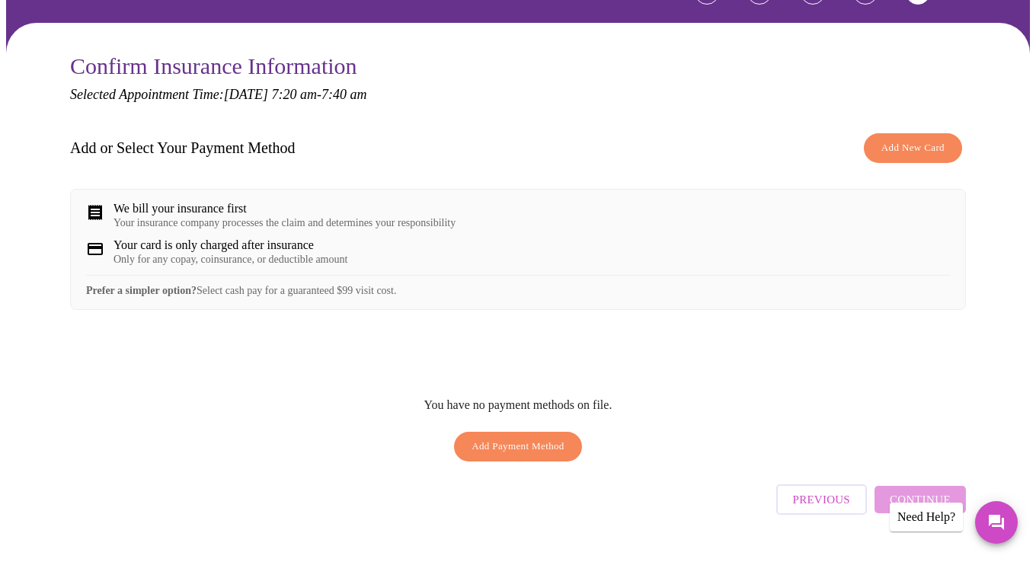
click at [562, 438] on span "Add Payment Method" at bounding box center [517, 447] width 93 height 18
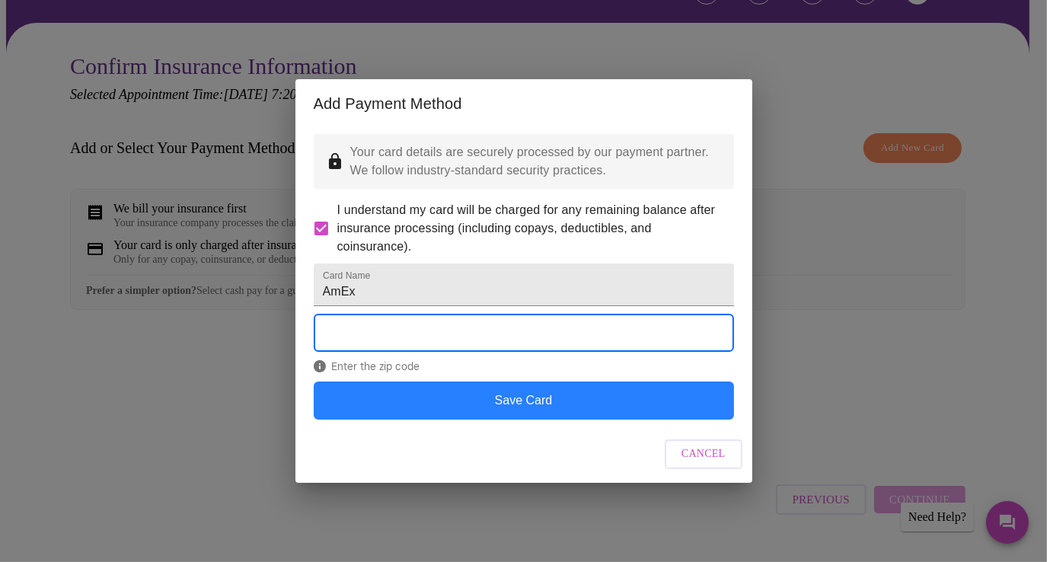
click at [520, 420] on button "Save Card" at bounding box center [524, 401] width 420 height 38
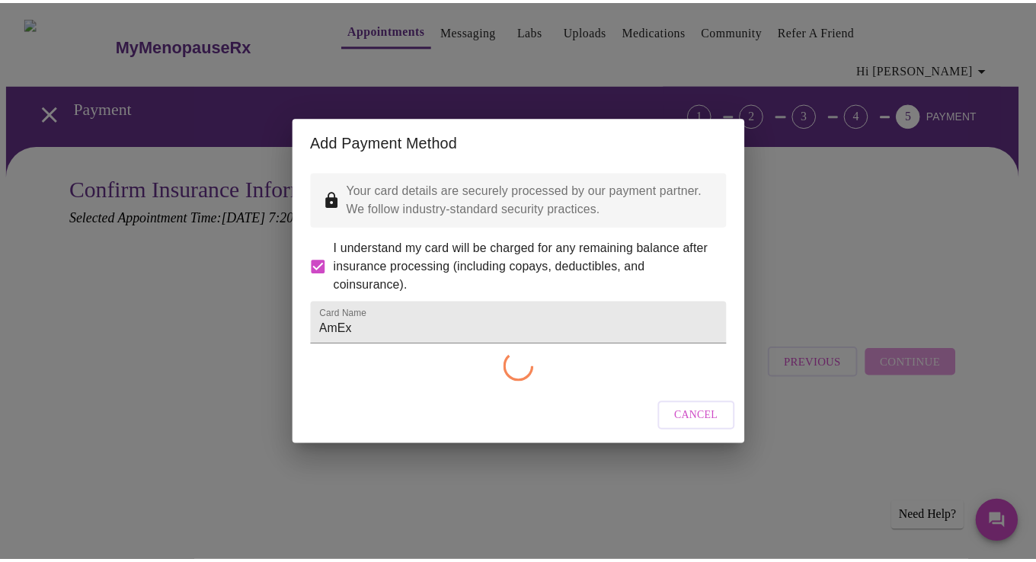
scroll to position [0, 0]
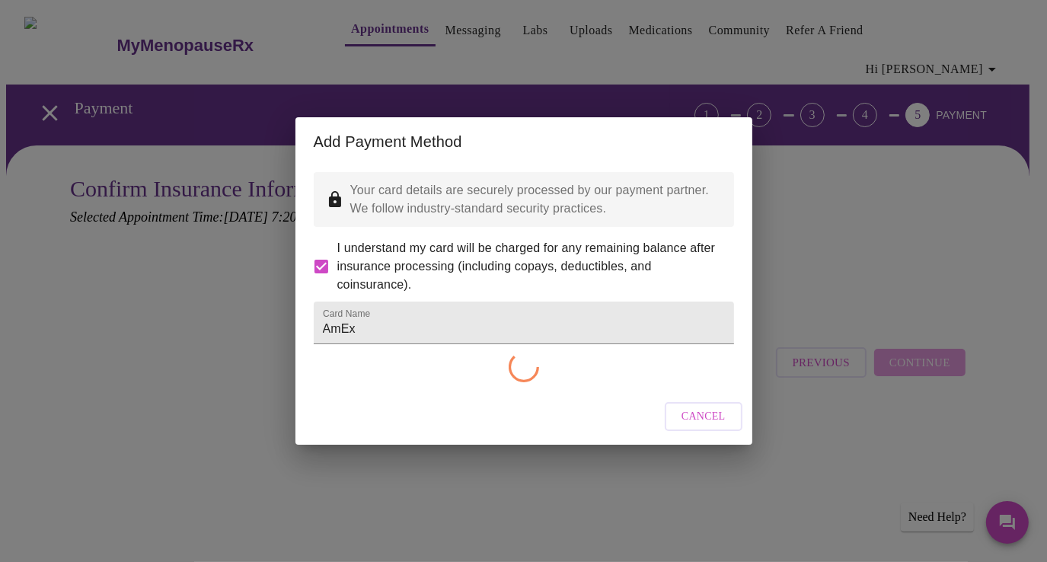
checkbox input "false"
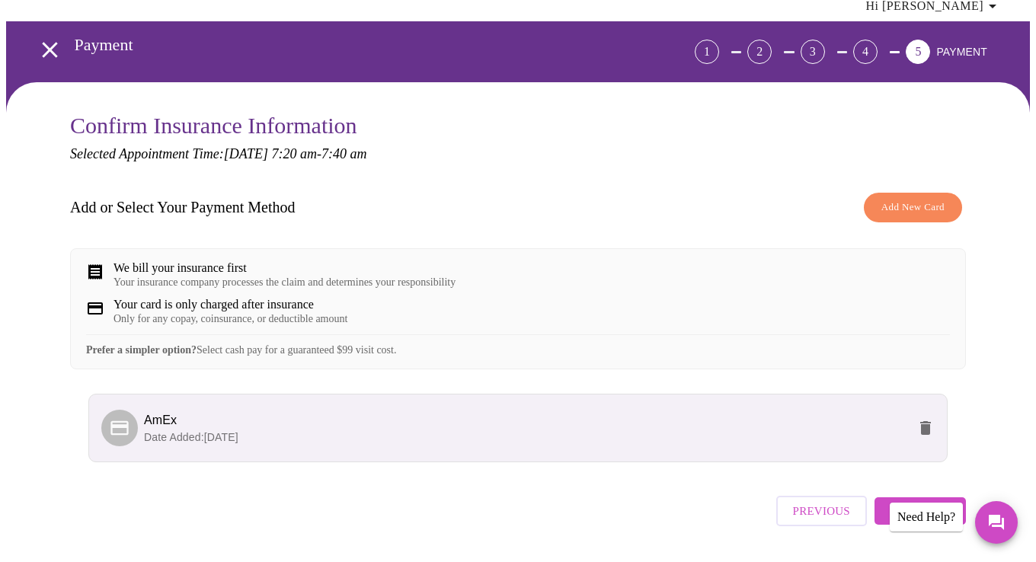
scroll to position [97, 0]
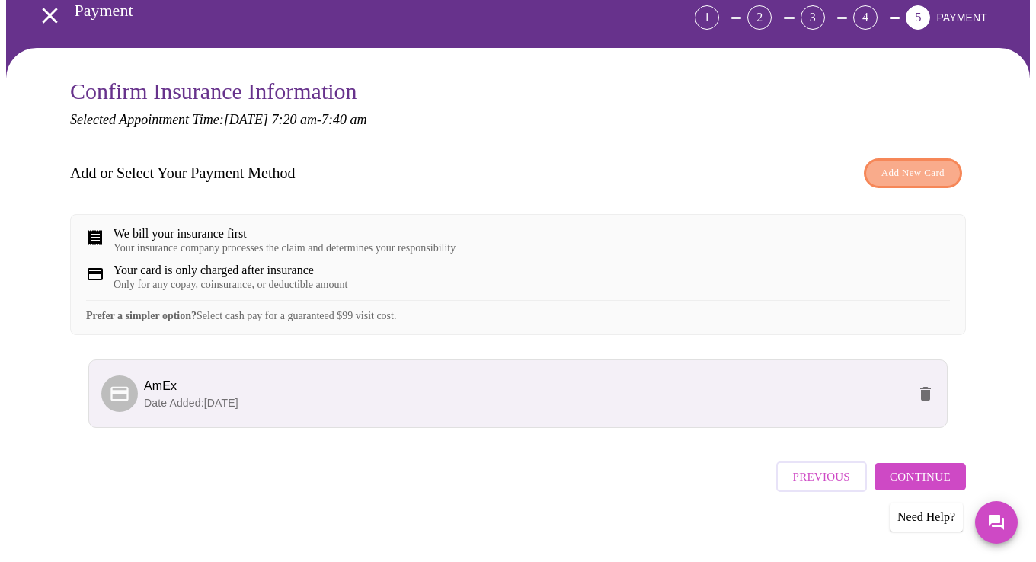
click at [936, 165] on span "Add New Card" at bounding box center [912, 174] width 63 height 18
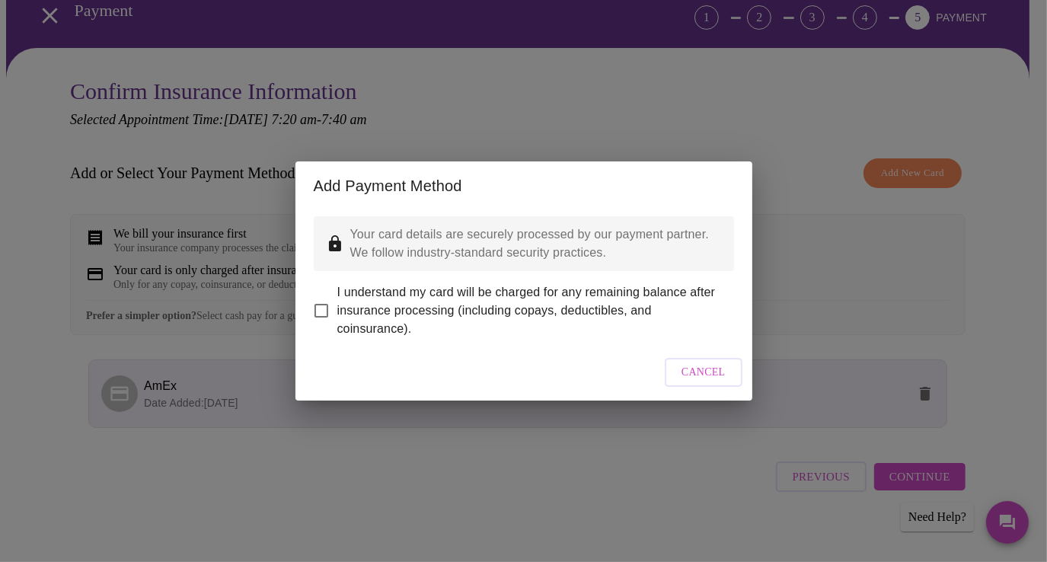
click at [322, 302] on input "I understand my card will be charged for any remaining balance after insurance …" at bounding box center [321, 311] width 32 height 32
checkbox input "true"
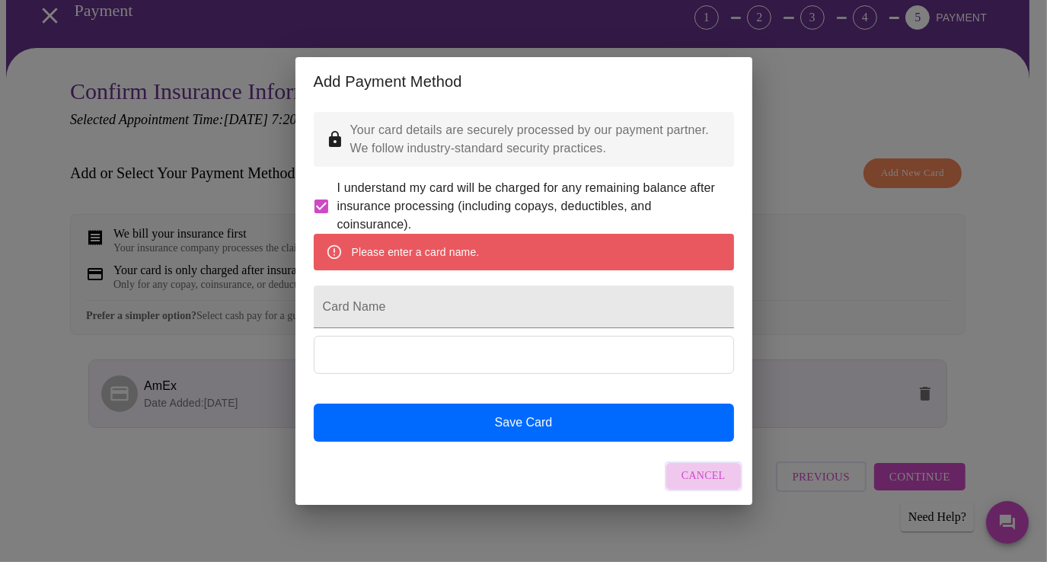
click at [711, 491] on button "Cancel" at bounding box center [704, 477] width 78 height 30
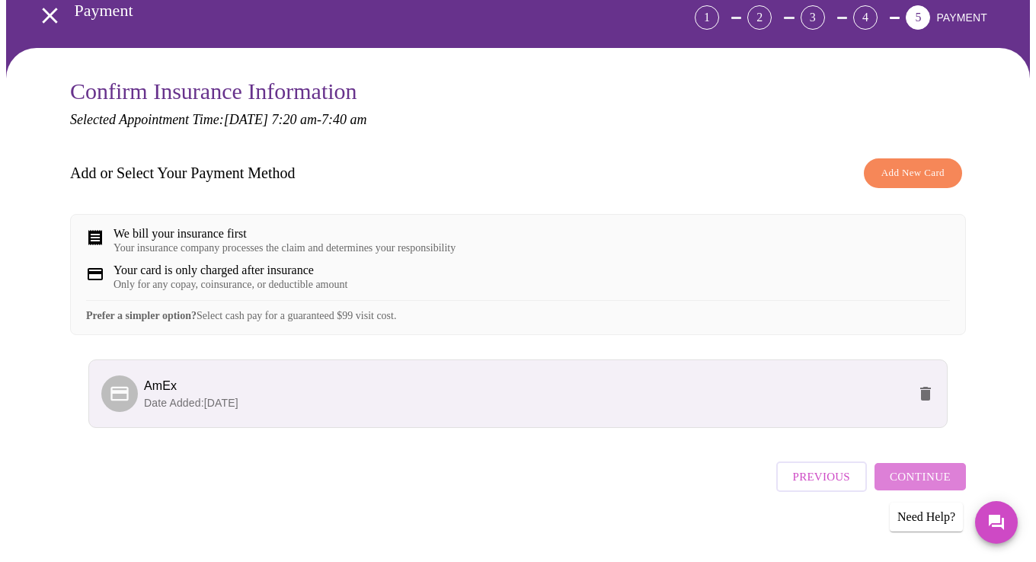
click at [933, 472] on span "Continue" at bounding box center [920, 477] width 61 height 20
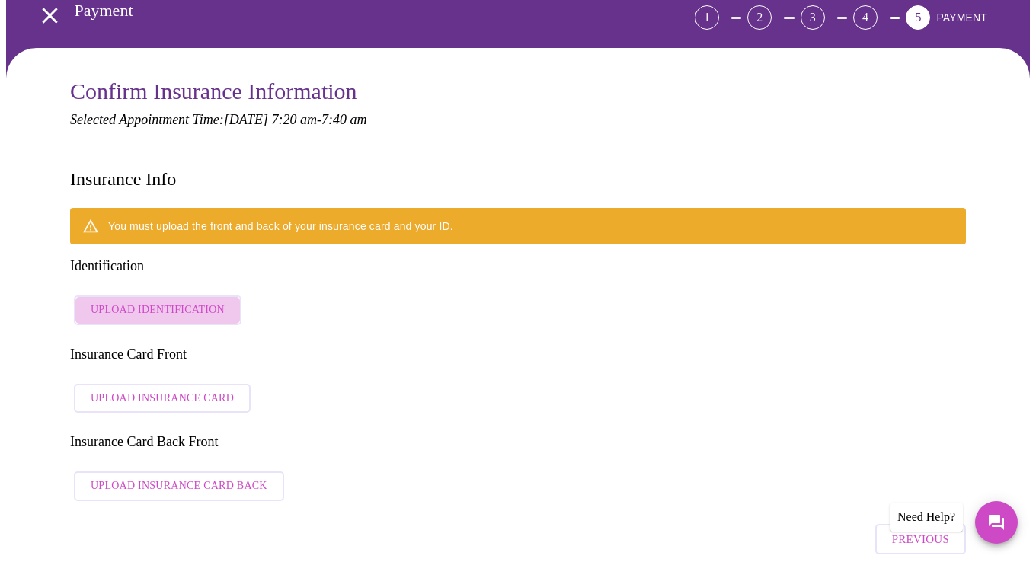
click at [193, 301] on span "Upload Identification" at bounding box center [158, 310] width 134 height 19
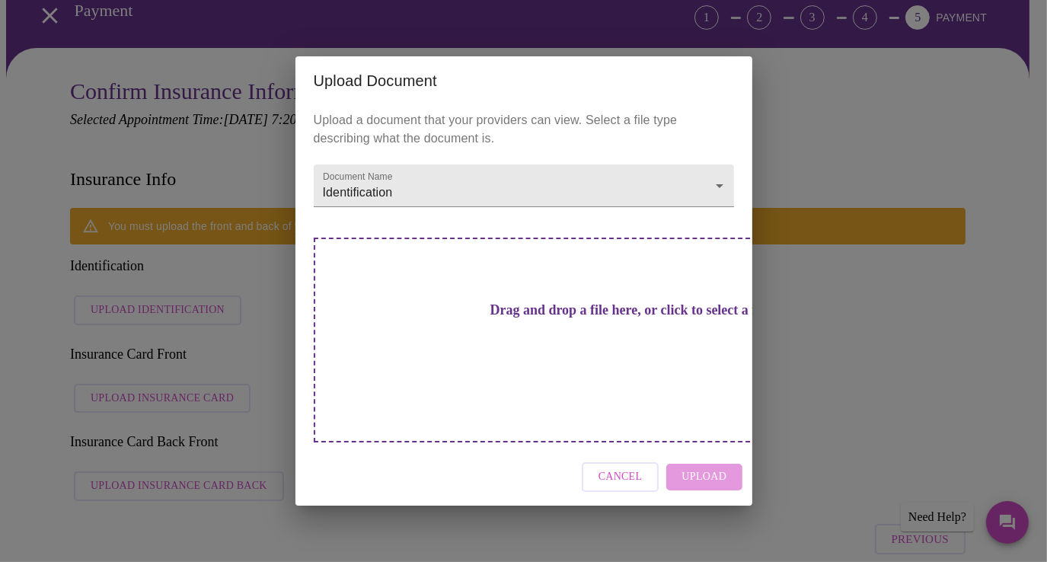
click at [561, 318] on h3 "Drag and drop a file here, or click to select a file" at bounding box center [630, 310] width 420 height 16
click at [525, 318] on h3 "Drag and drop a file here, or click to select a file" at bounding box center [630, 310] width 420 height 16
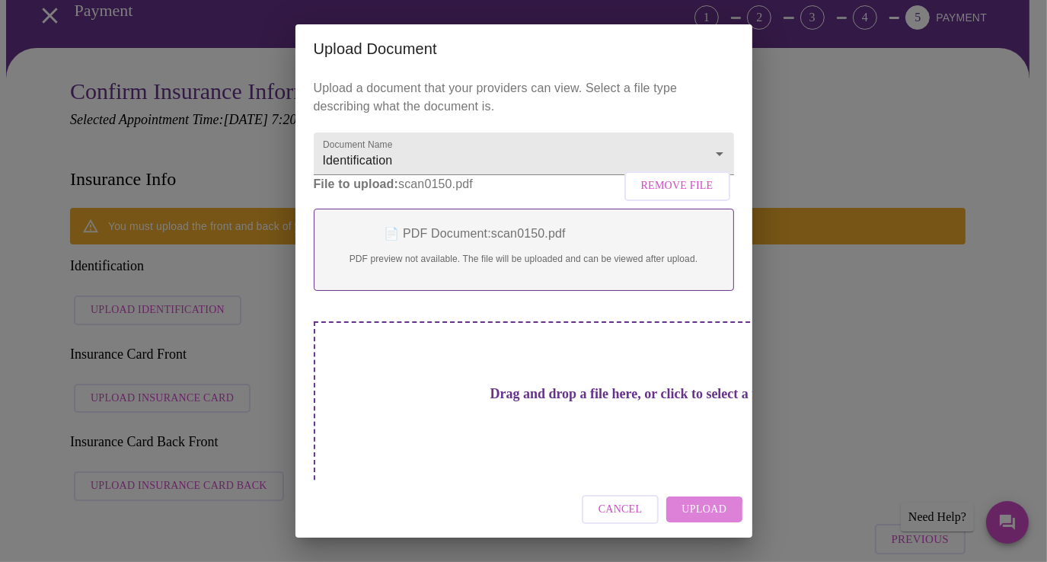
click at [704, 510] on span "Upload" at bounding box center [704, 509] width 45 height 19
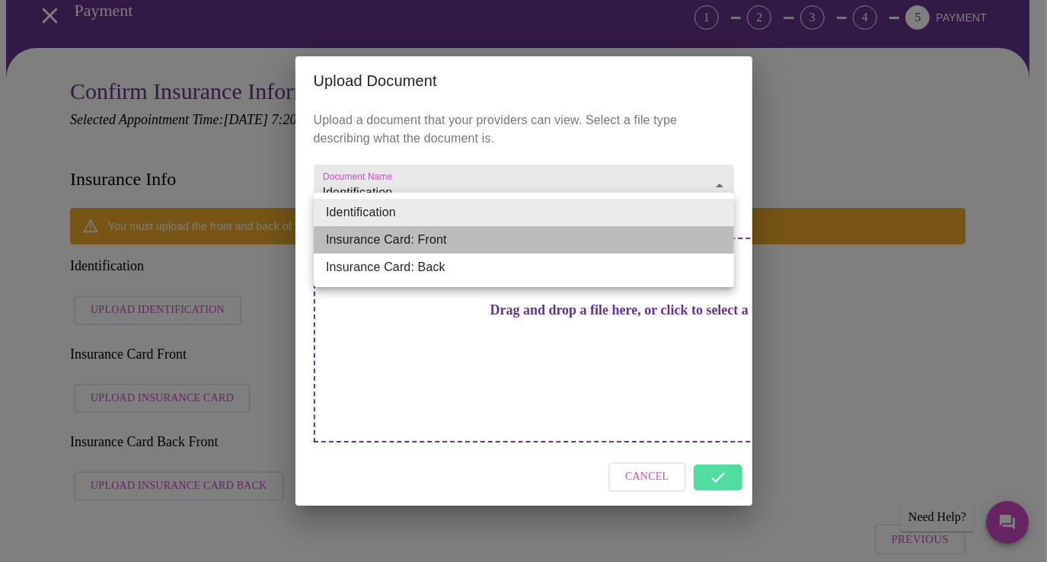
click at [484, 242] on li "Insurance Card: Front" at bounding box center [524, 239] width 420 height 27
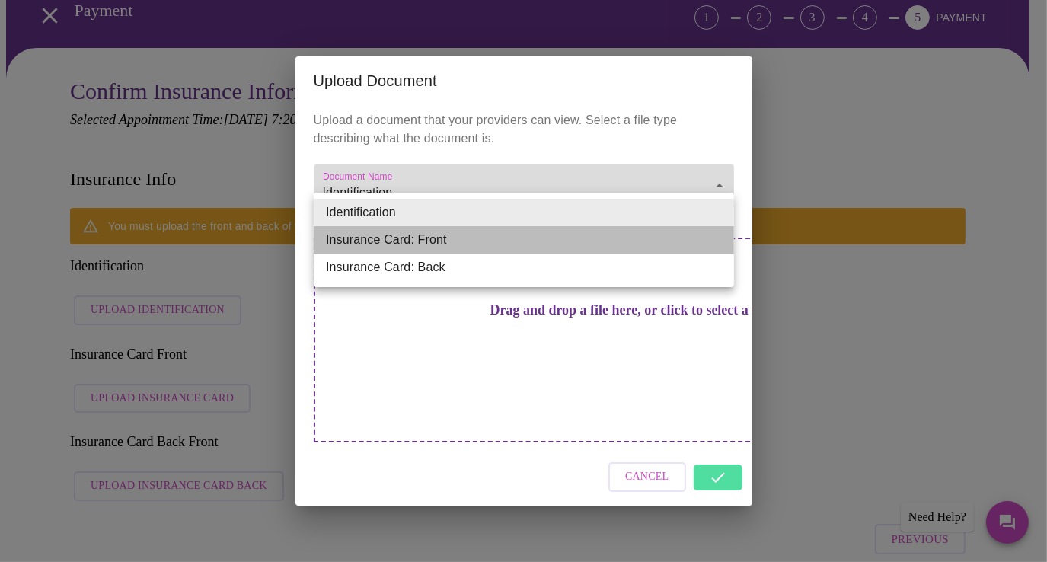
type input "Insurance Card: Front"
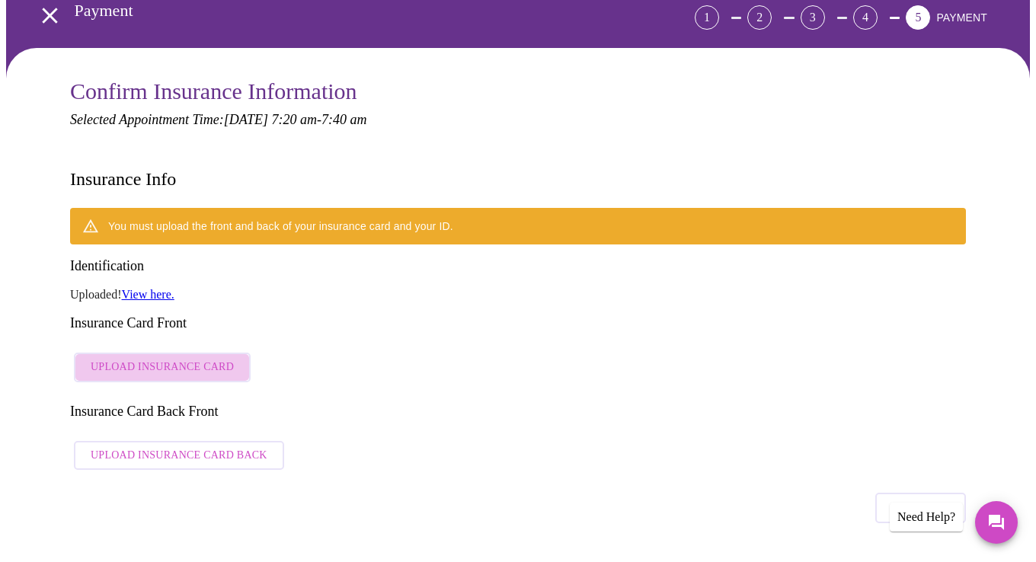
click at [180, 358] on span "Upload Insurance Card" at bounding box center [162, 367] width 143 height 19
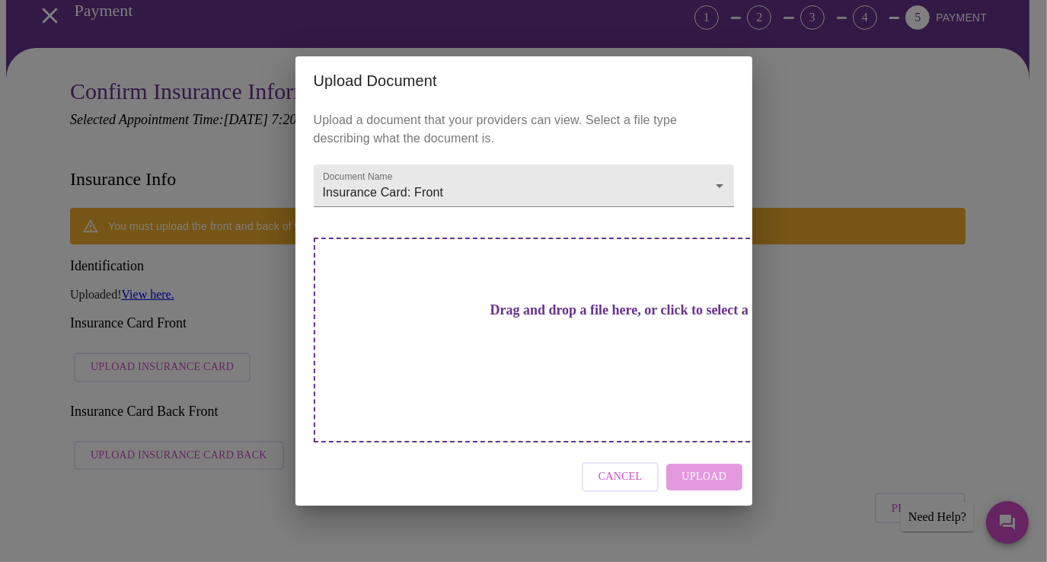
click at [486, 318] on h3 "Drag and drop a file here, or click to select a file" at bounding box center [630, 310] width 420 height 16
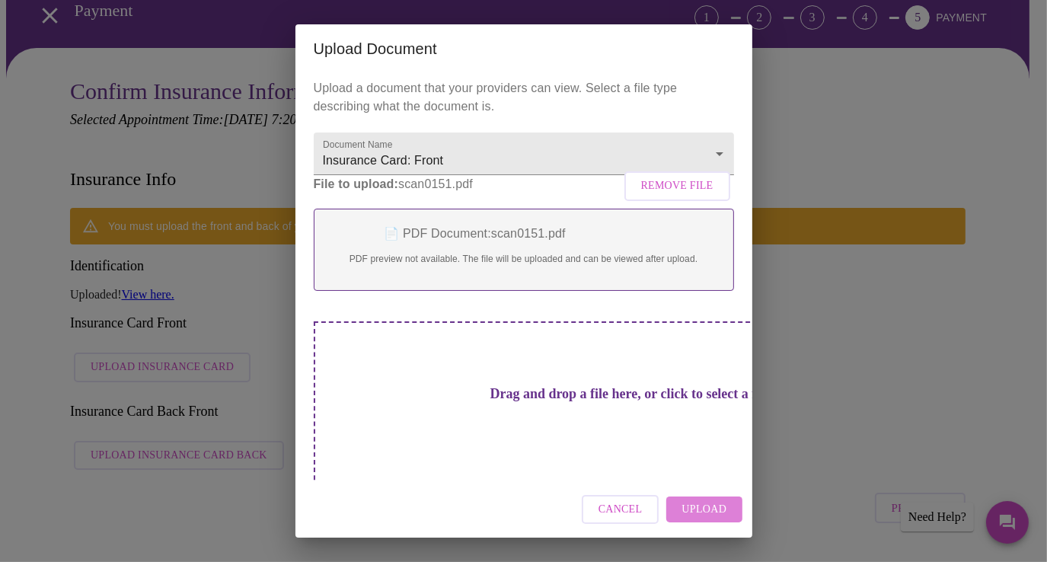
click at [724, 510] on span "Upload" at bounding box center [704, 509] width 45 height 19
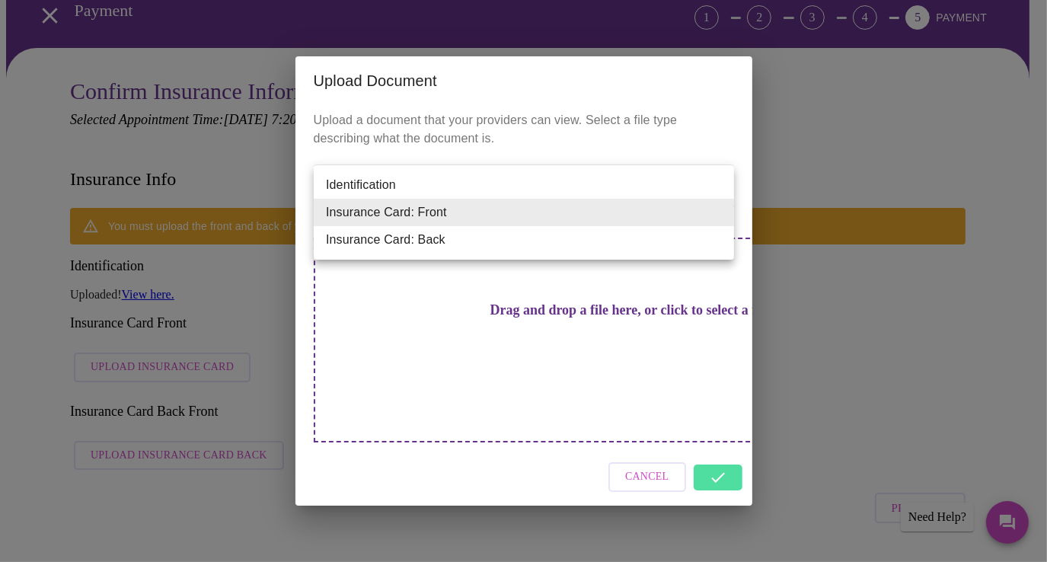
click at [451, 238] on li "Insurance Card: Back" at bounding box center [524, 239] width 420 height 27
type input "Insurance Card: Back"
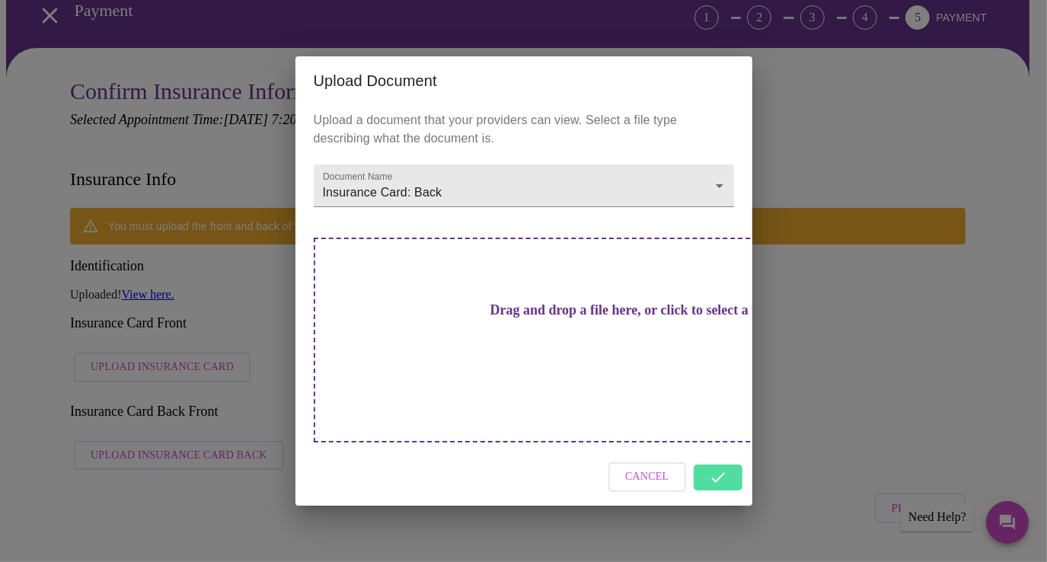
click at [540, 318] on h3 "Drag and drop a file here, or click to select a file" at bounding box center [630, 310] width 420 height 16
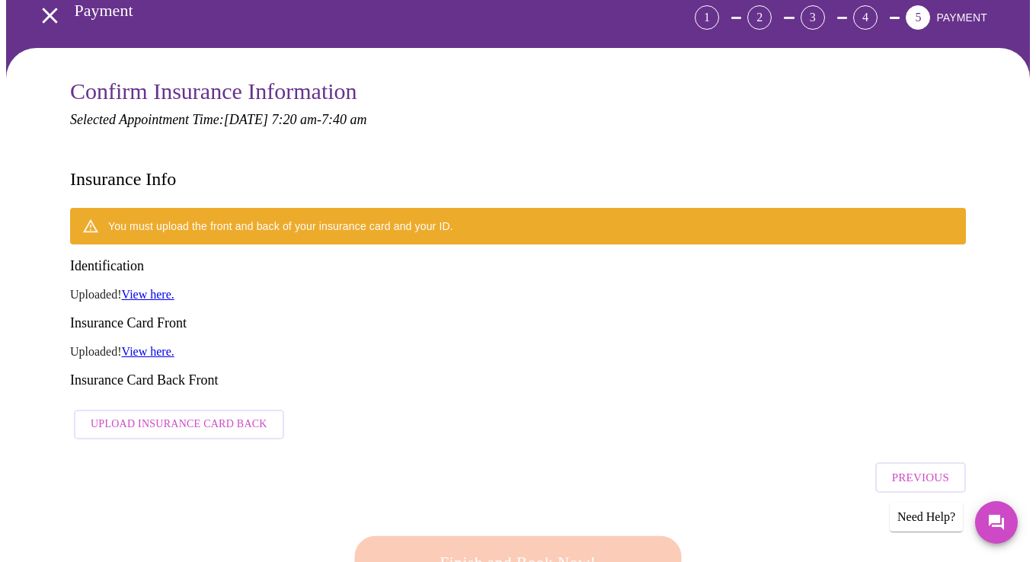
click at [509, 516] on div "Finish and Book Now!" at bounding box center [517, 563] width 335 height 94
click at [212, 415] on span "Upload Insurance Card Back" at bounding box center [179, 424] width 177 height 19
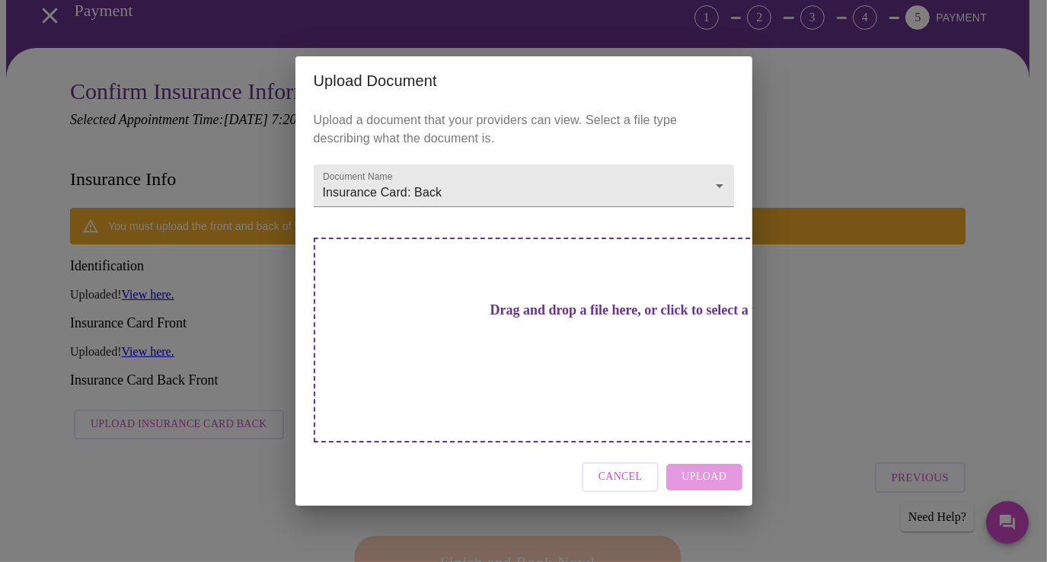
click at [539, 311] on div "Drag and drop a file here, or click to select a file" at bounding box center [631, 340] width 634 height 205
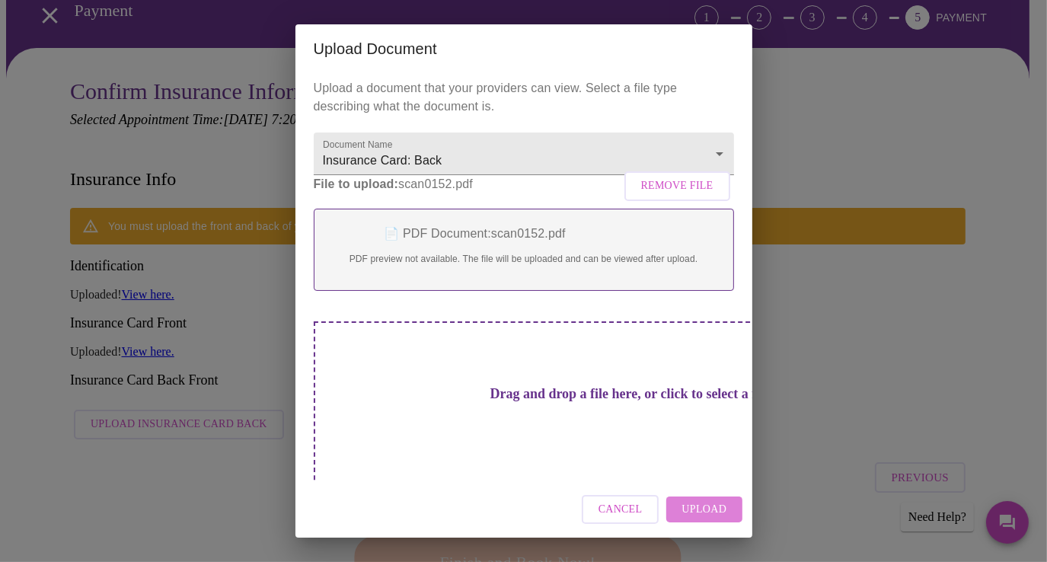
click at [709, 509] on span "Upload" at bounding box center [704, 509] width 45 height 19
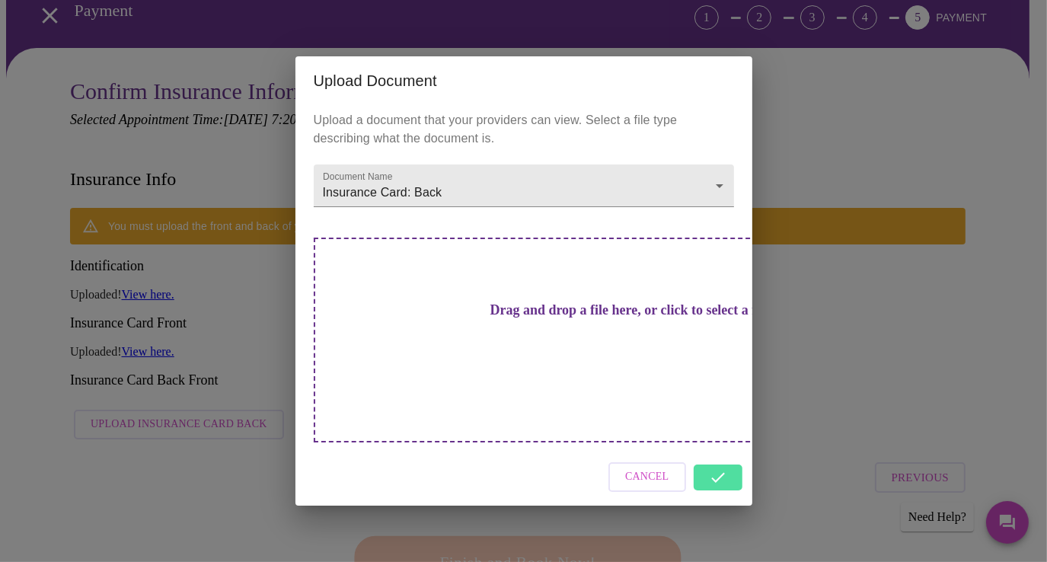
click at [721, 452] on div "Cancel" at bounding box center [523, 477] width 457 height 57
click at [777, 415] on div "Upload Document Upload a document that your providers can view. Select a file t…" at bounding box center [523, 281] width 1047 height 562
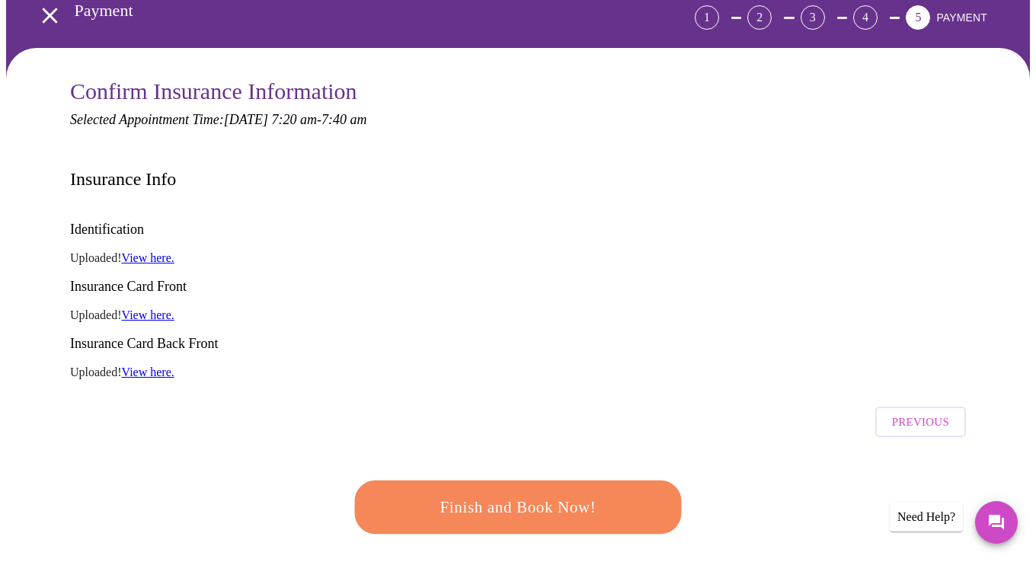
click at [519, 493] on span "Finish and Book Now!" at bounding box center [517, 507] width 283 height 28
